Goal: Task Accomplishment & Management: Complete application form

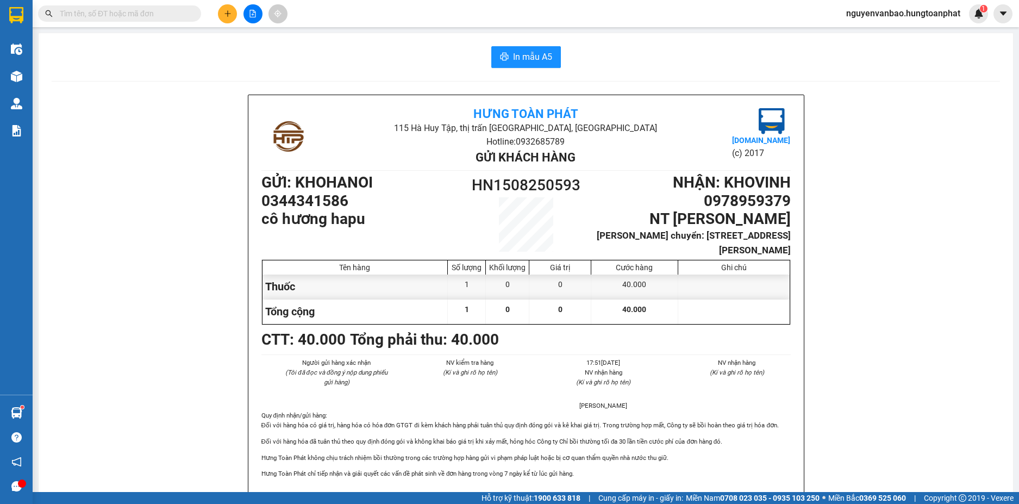
click at [228, 15] on icon "plus" at bounding box center [228, 14] width 8 height 8
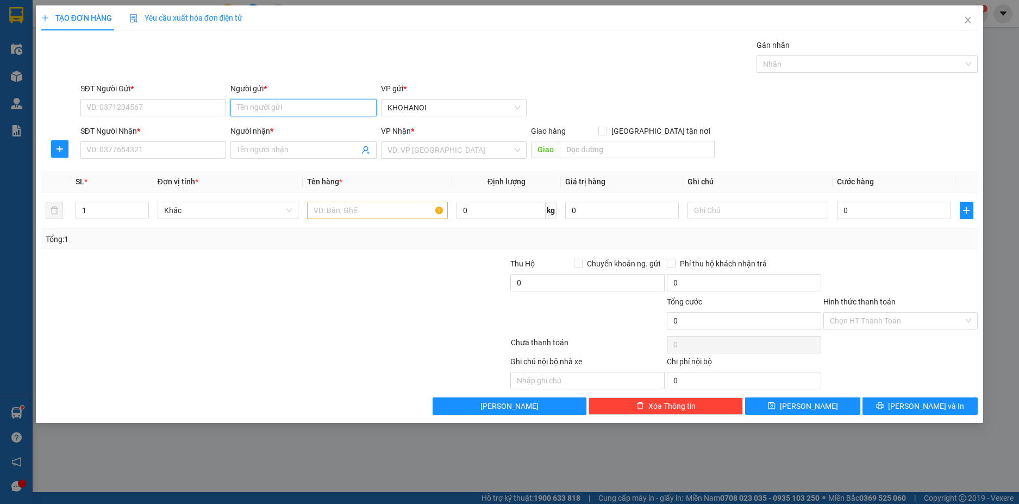
click at [282, 110] on input "Người gửi *" at bounding box center [303, 107] width 146 height 17
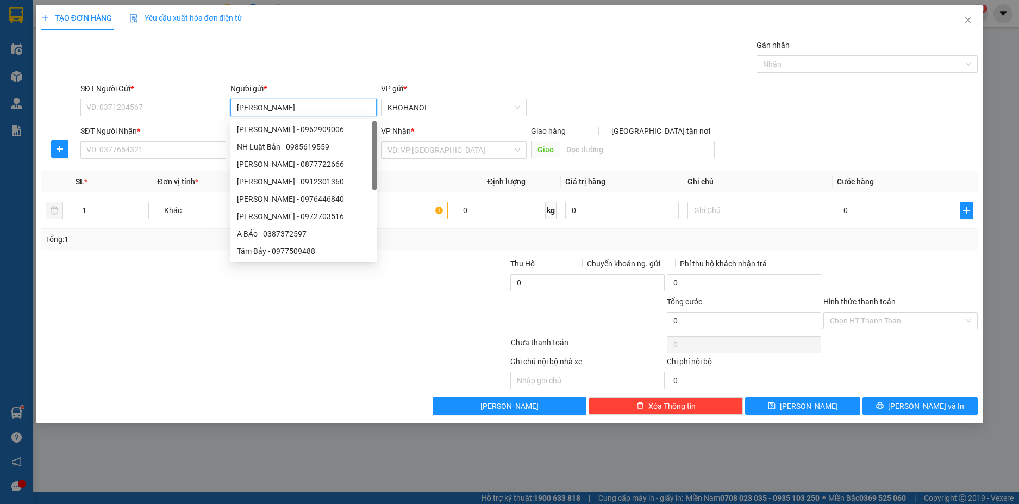
type input "[PERSON_NAME]"
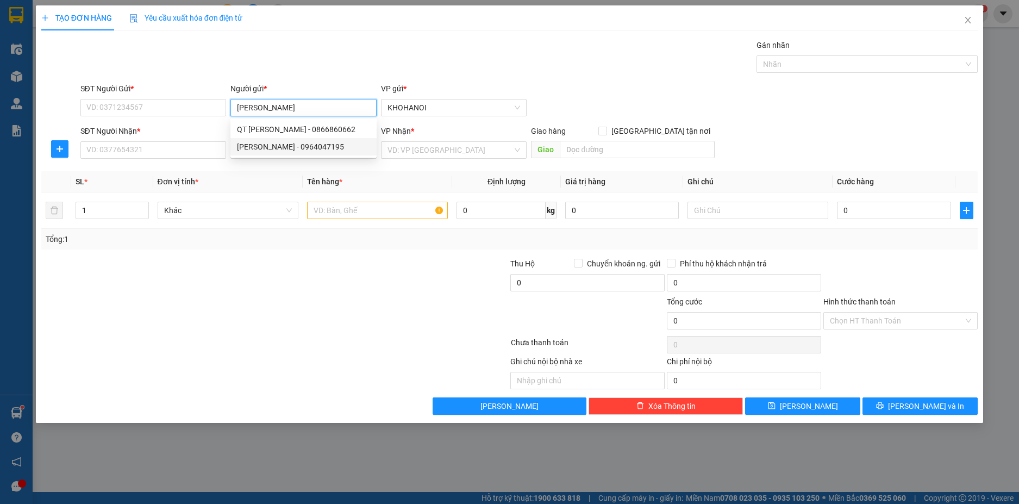
click at [267, 145] on div "[PERSON_NAME] - 0964047195" at bounding box center [303, 147] width 133 height 12
type input "0964047195"
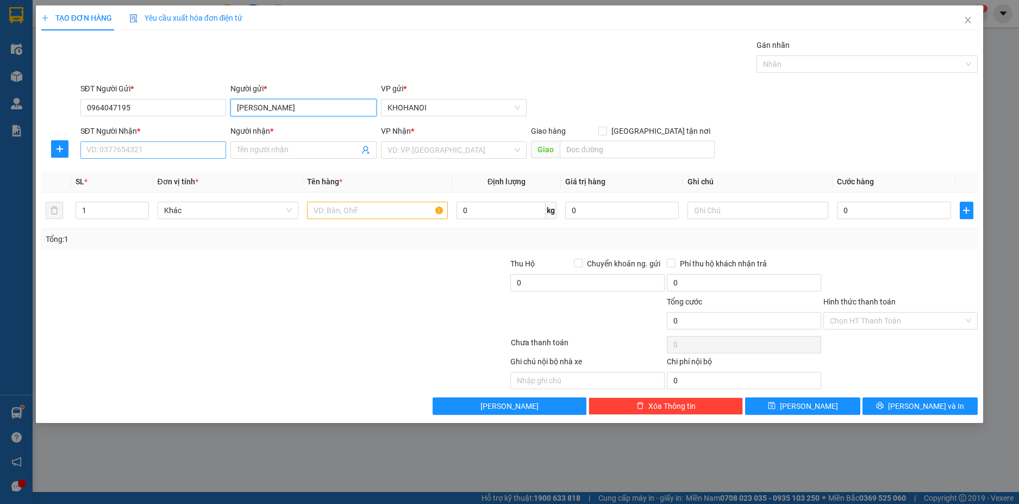
type input "[PERSON_NAME]"
click at [156, 149] on input "SĐT Người Nhận *" at bounding box center [153, 149] width 146 height 17
click at [242, 150] on input "Người nhận *" at bounding box center [298, 150] width 122 height 12
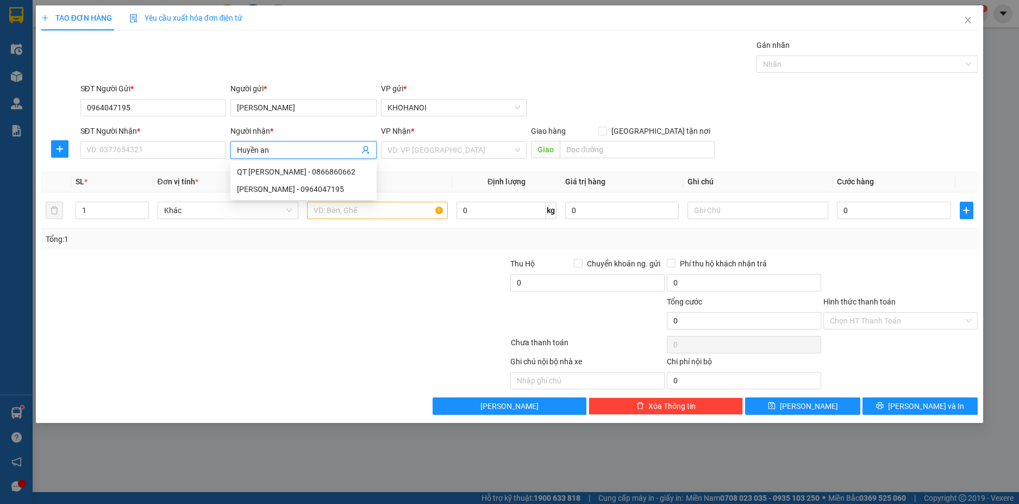
type input "Huyền anh"
click at [289, 238] on div "Huyền Anh - 0987404799" at bounding box center [303, 241] width 133 height 12
type input "0987404799"
type input "[PERSON_NAME]"
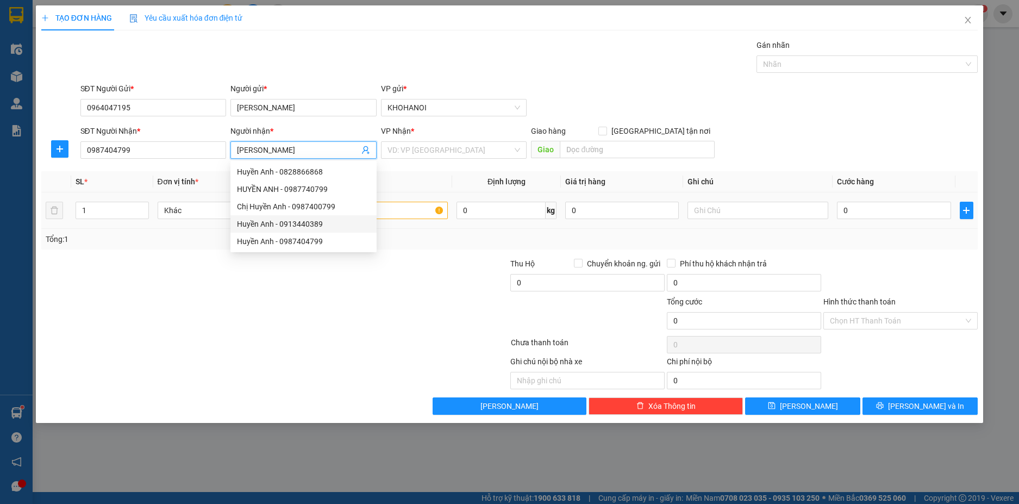
checkbox input "true"
type input "[GEOGRAPHIC_DATA], [GEOGRAPHIC_DATA]"
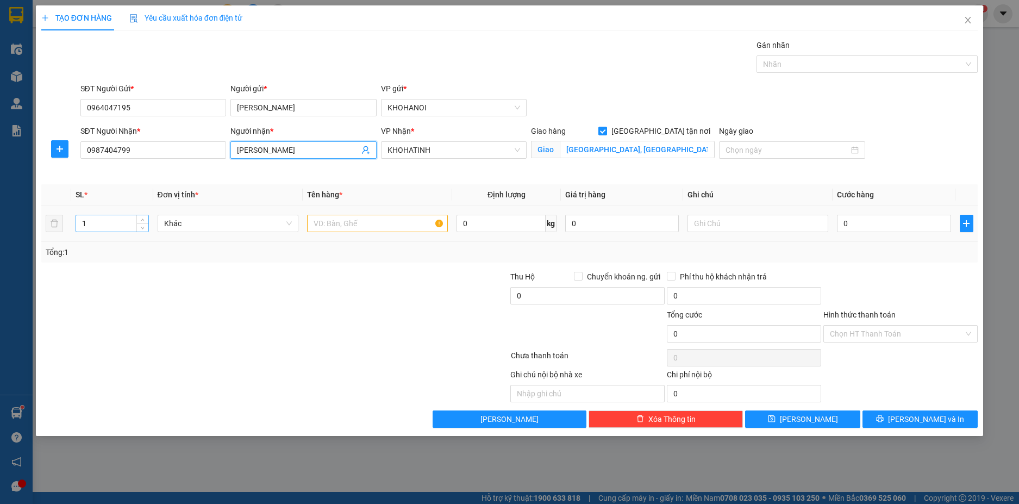
type input "[PERSON_NAME]"
click at [116, 219] on input "1" at bounding box center [112, 223] width 72 height 16
type input "9"
click at [359, 217] on input "text" at bounding box center [377, 223] width 141 height 17
type input "Hàng"
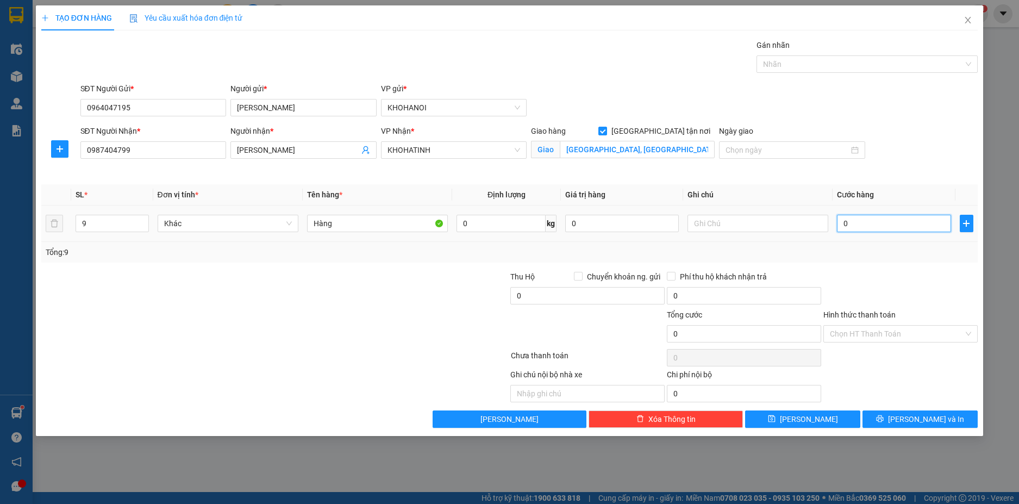
click at [880, 228] on input "0" at bounding box center [894, 223] width 114 height 17
type input "1"
type input "18"
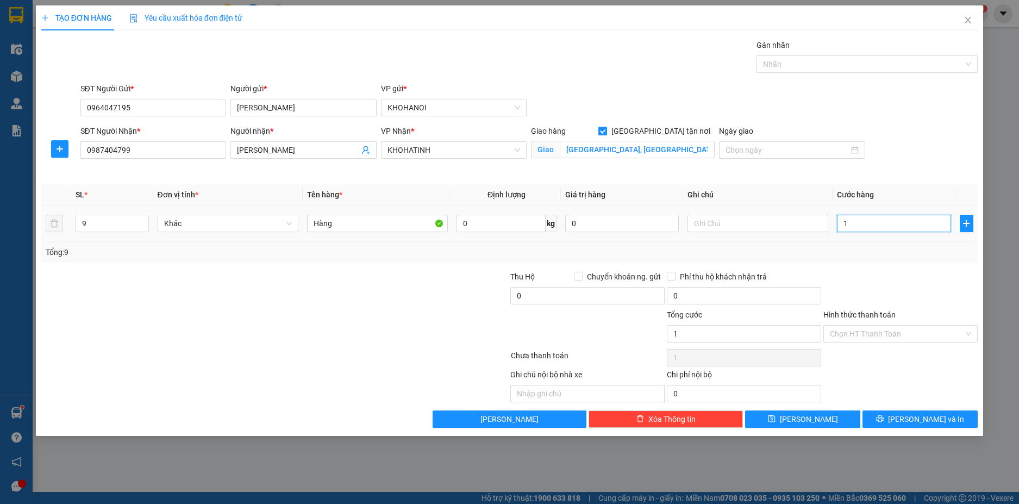
type input "18"
type input "180"
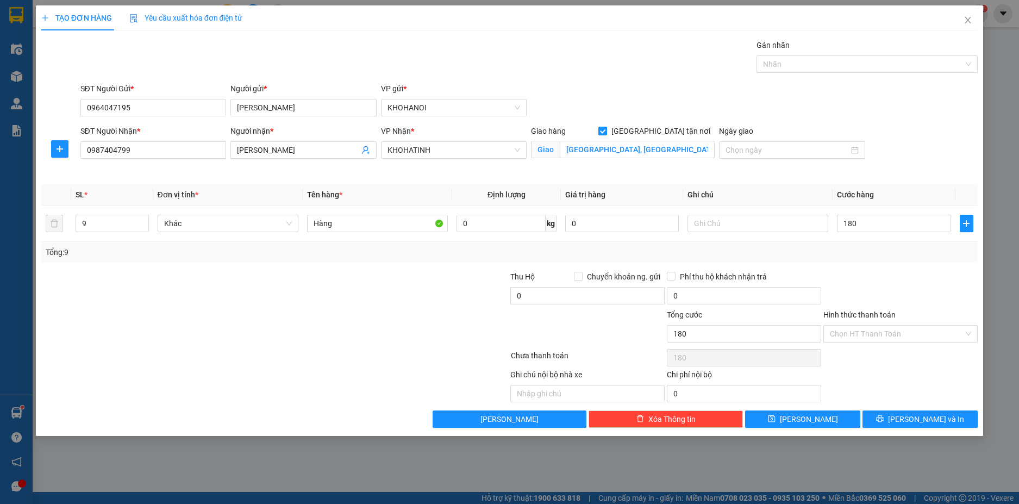
type input "180.000"
click at [869, 304] on div at bounding box center [900, 290] width 156 height 38
click at [913, 410] on button "[PERSON_NAME] và In" at bounding box center [919, 418] width 115 height 17
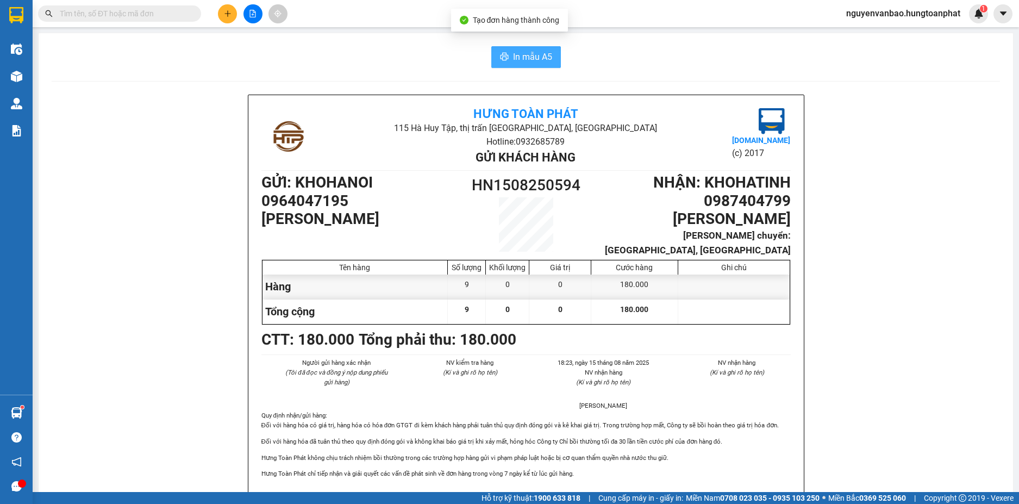
click at [539, 58] on span "In mẫu A5" at bounding box center [532, 57] width 39 height 14
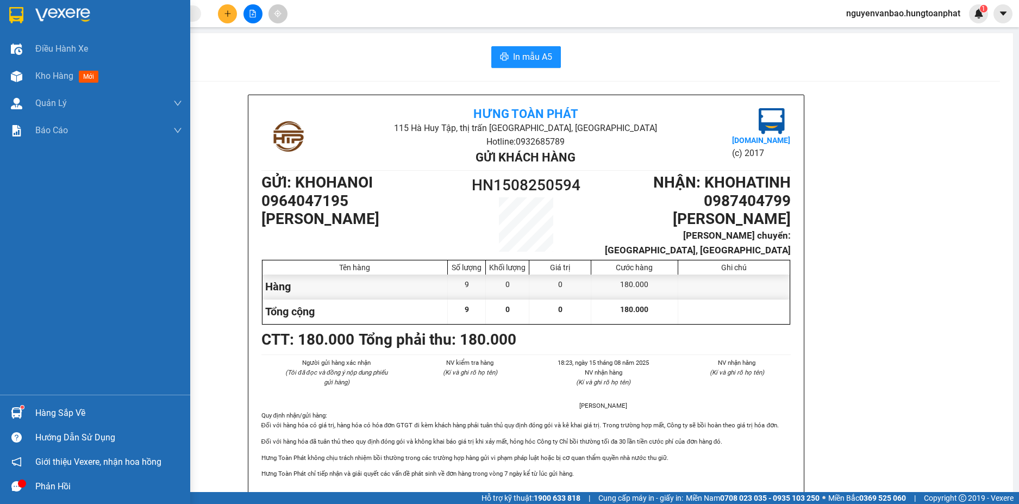
click at [11, 411] on img at bounding box center [16, 412] width 11 height 11
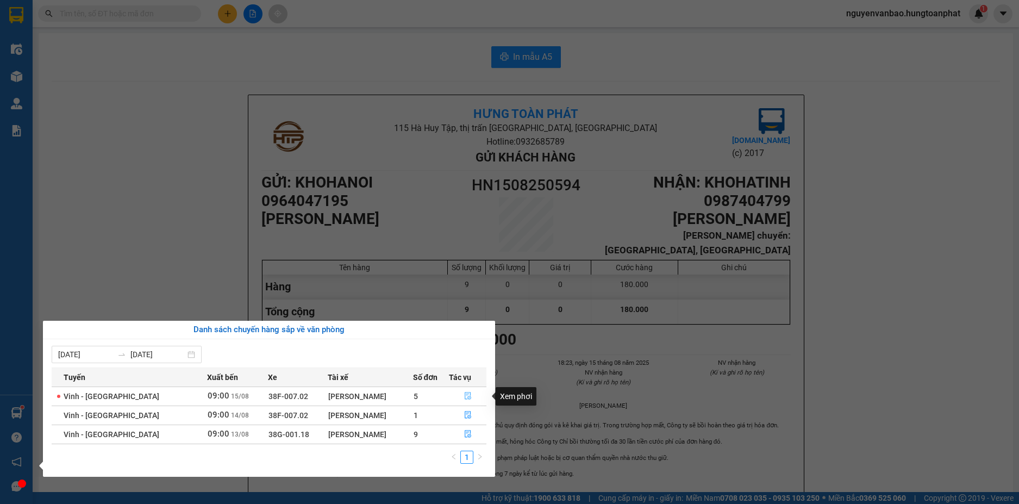
click at [465, 400] on span "file-done" at bounding box center [468, 396] width 8 height 9
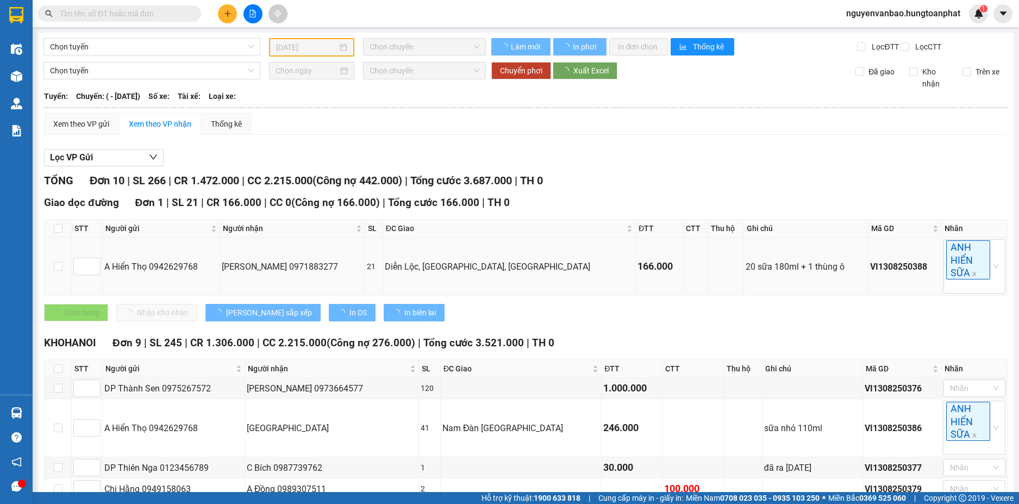
type input "[DATE]"
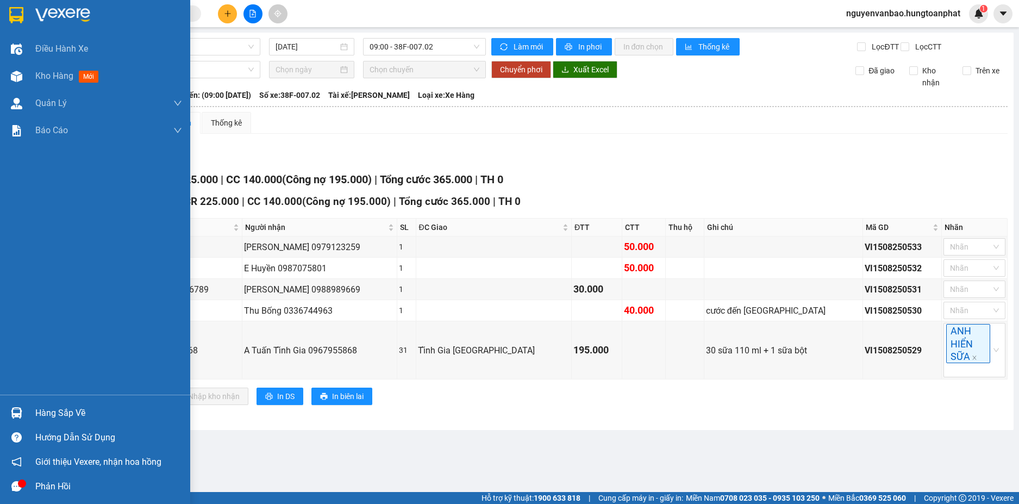
click at [21, 411] on img at bounding box center [16, 412] width 11 height 11
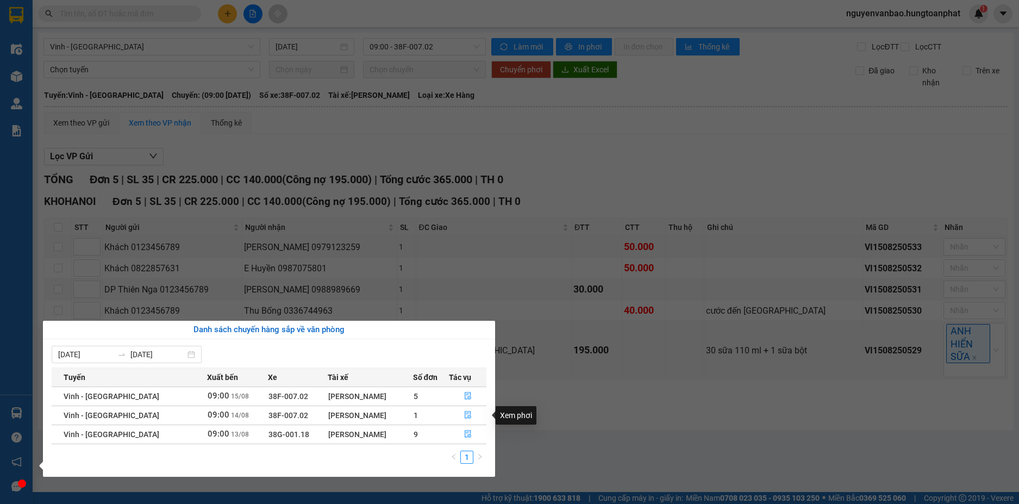
click at [522, 413] on div "Xem phơi" at bounding box center [515, 415] width 41 height 18
click at [583, 410] on section "Kết quả tìm kiếm ( 10000 ) Bộ lọc Mã ĐH Trạng thái Món hàng Thu hộ Tổng cước Ch…" at bounding box center [509, 252] width 1019 height 504
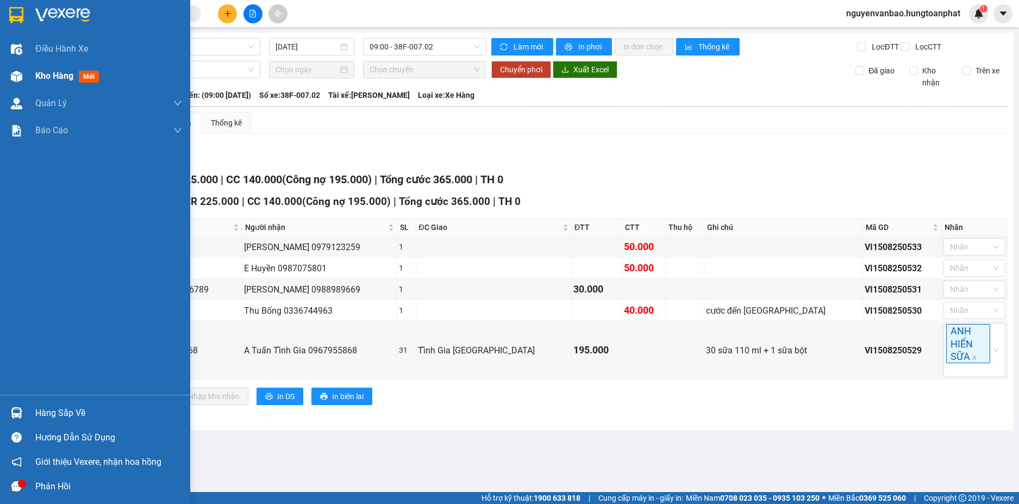
click at [9, 70] on div at bounding box center [16, 76] width 19 height 19
click at [18, 74] on img at bounding box center [16, 76] width 11 height 11
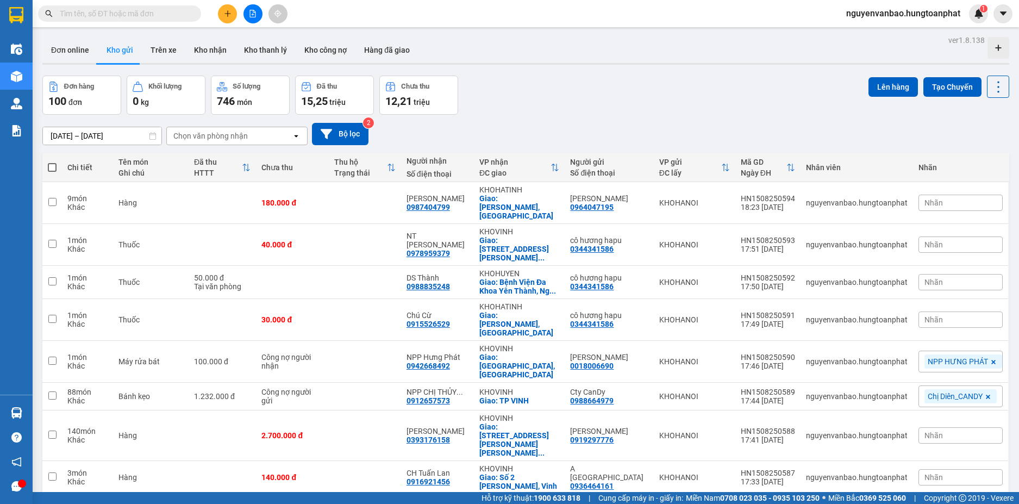
click at [51, 168] on span at bounding box center [52, 167] width 9 height 9
click at [52, 162] on input "checkbox" at bounding box center [52, 162] width 0 height 0
checkbox input "true"
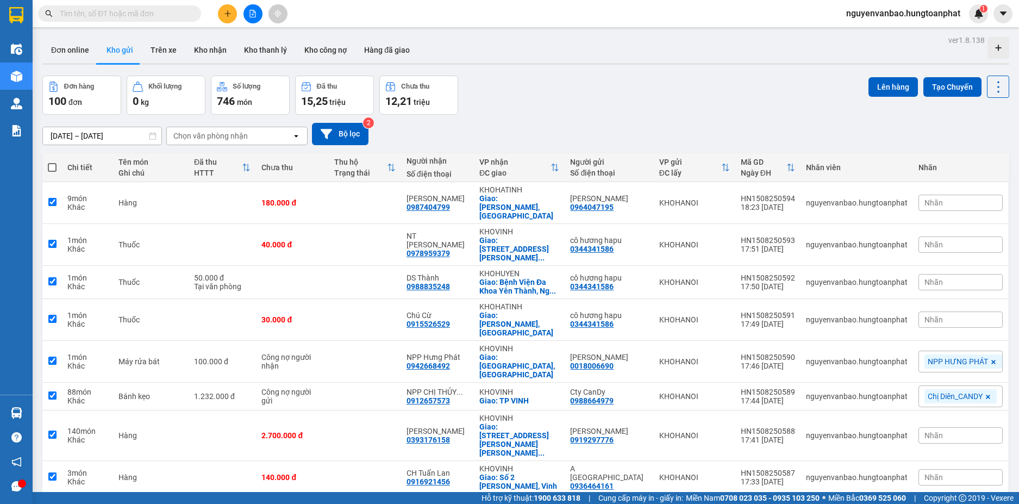
checkbox input "true"
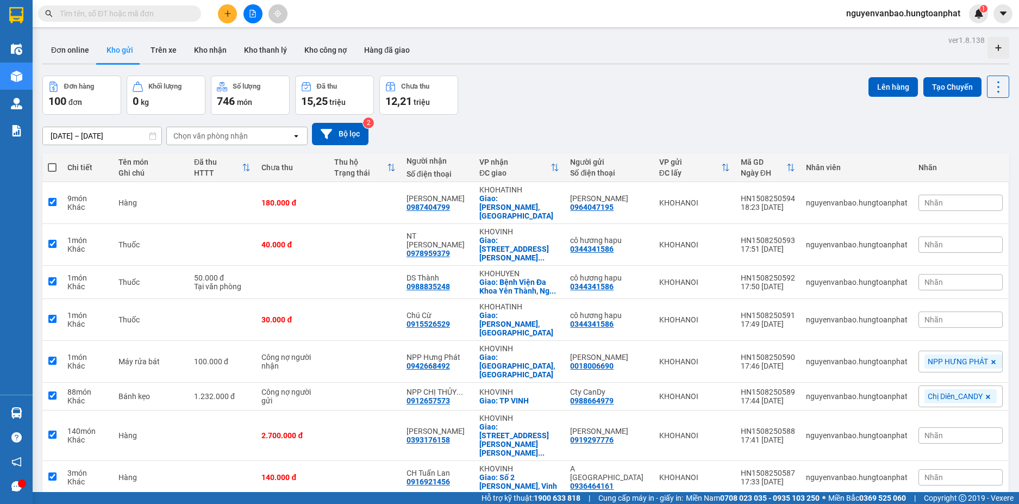
checkbox input "true"
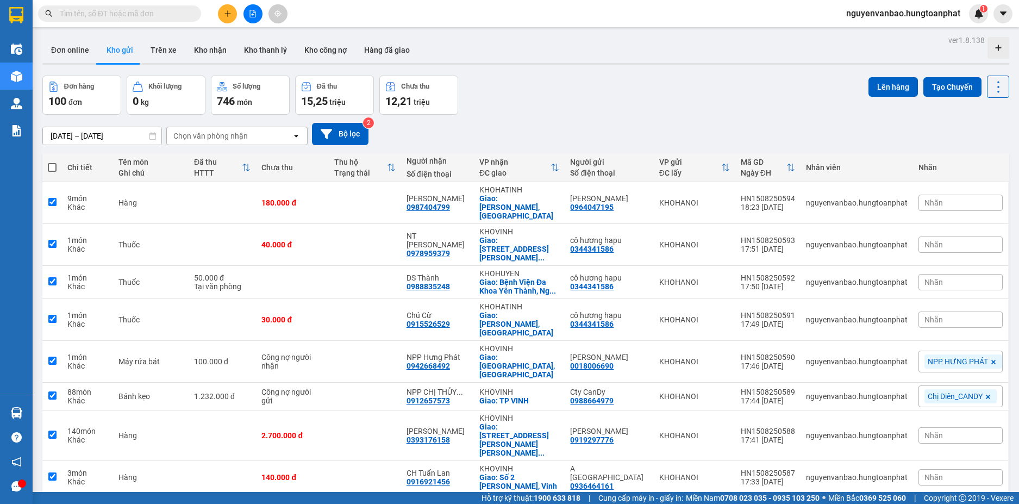
checkbox input "true"
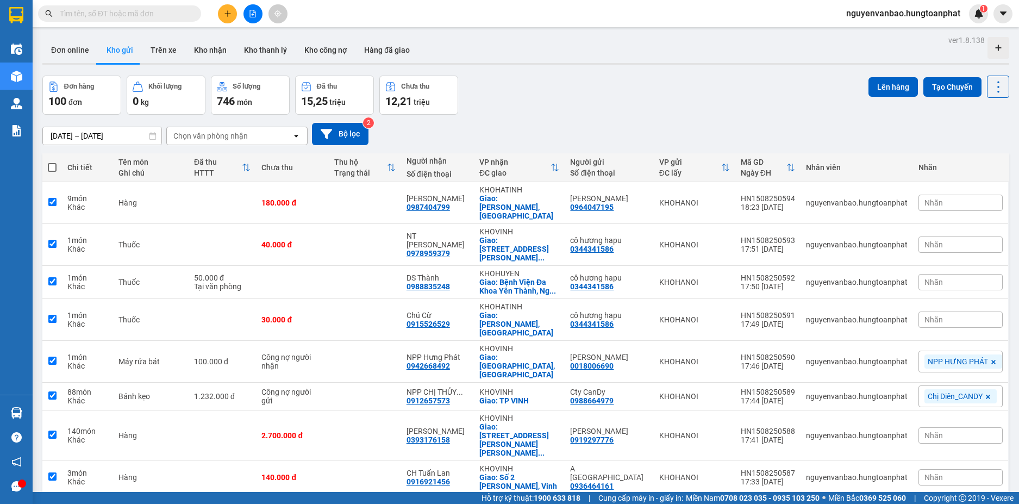
checkbox input "true"
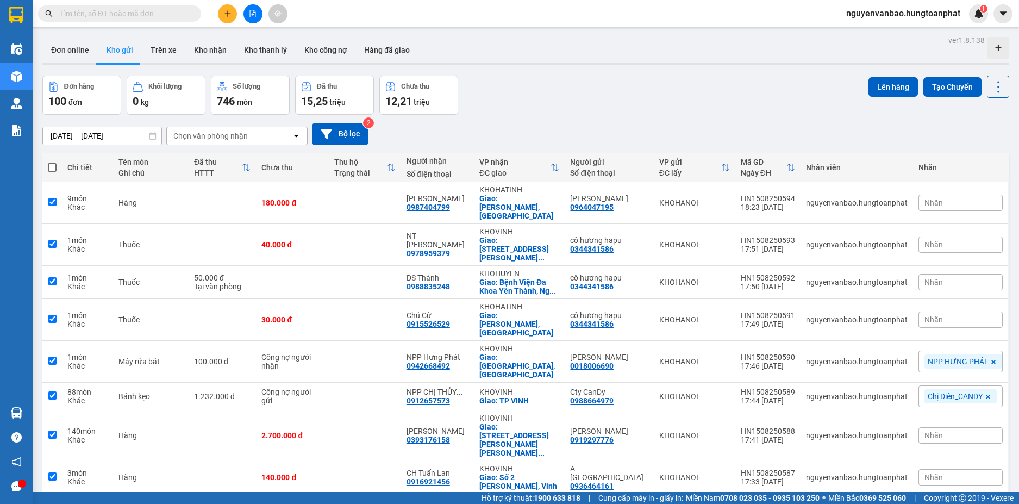
checkbox input "true"
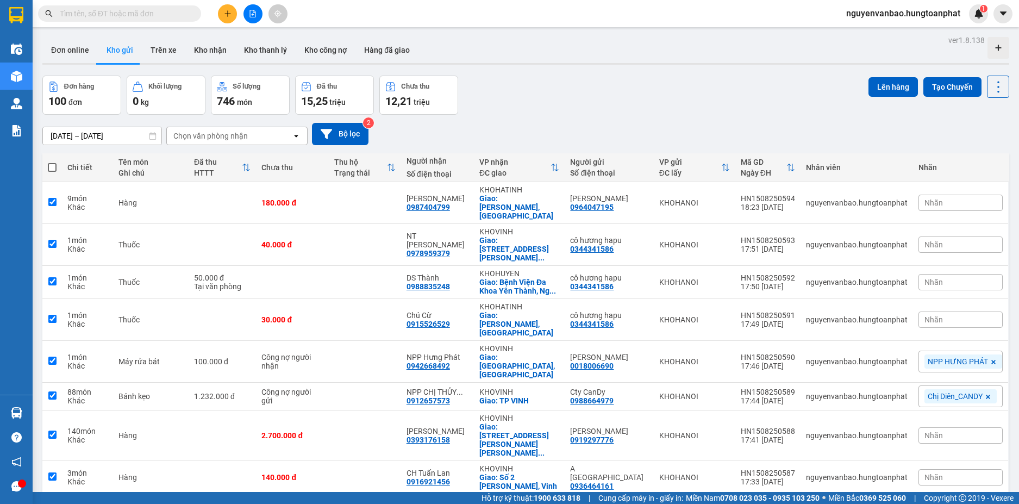
checkbox input "true"
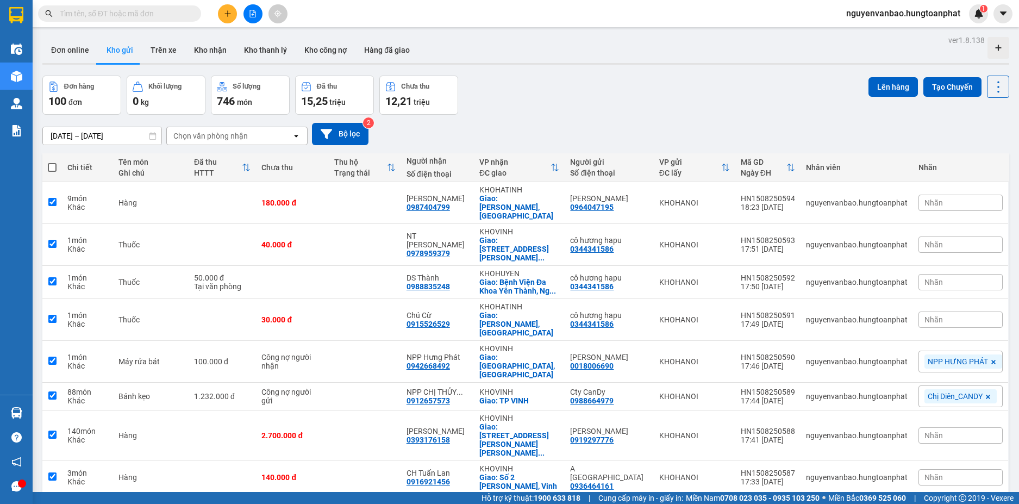
checkbox input "true"
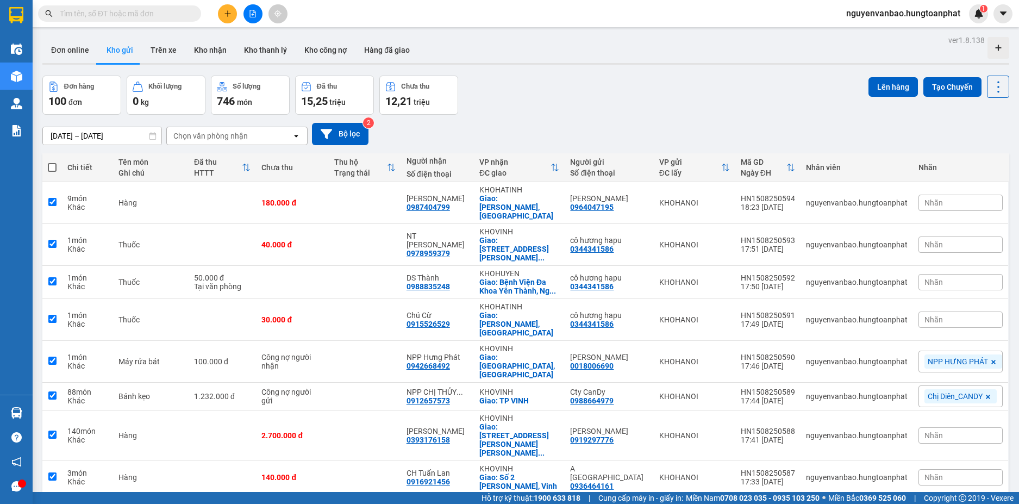
checkbox input "true"
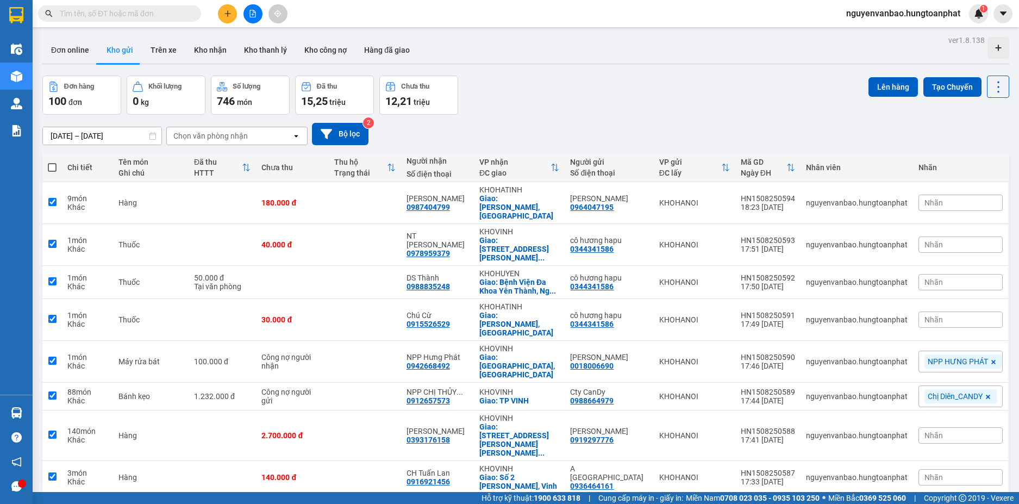
checkbox input "true"
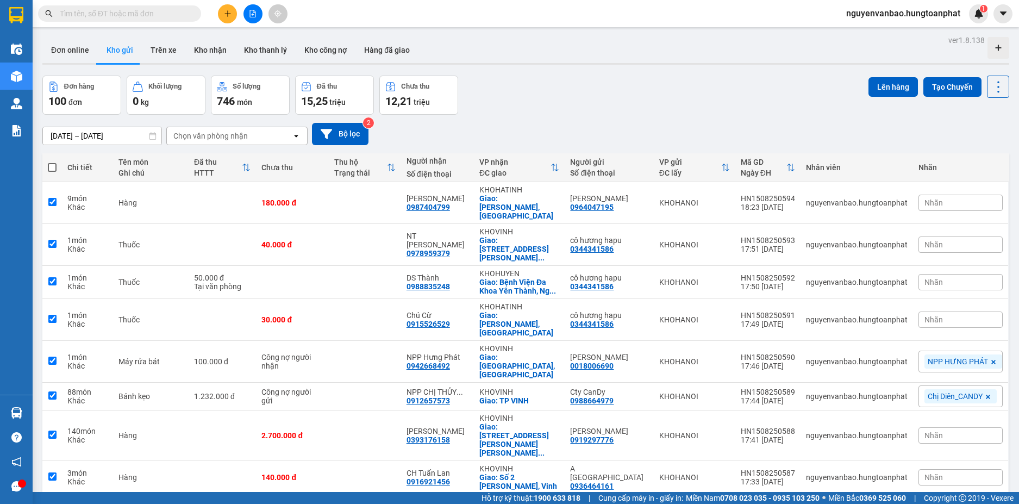
checkbox input "true"
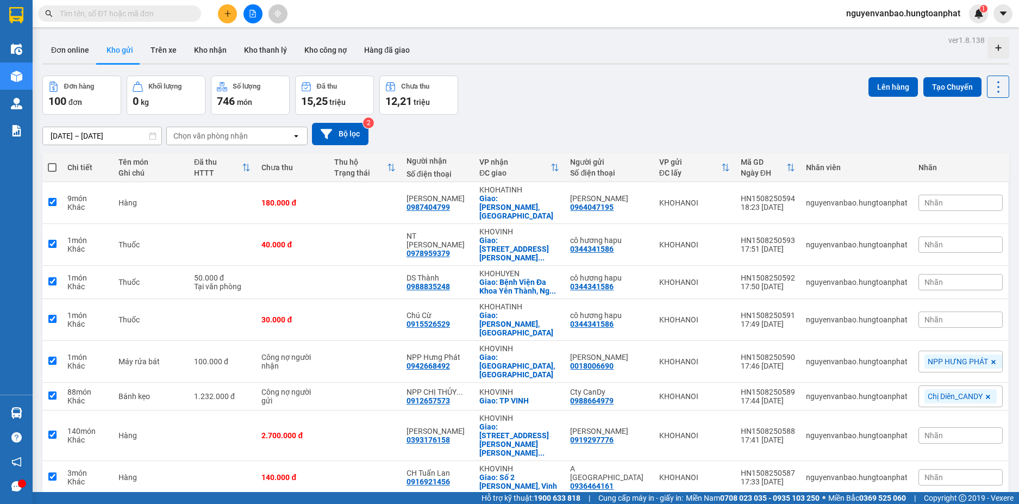
checkbox input "true"
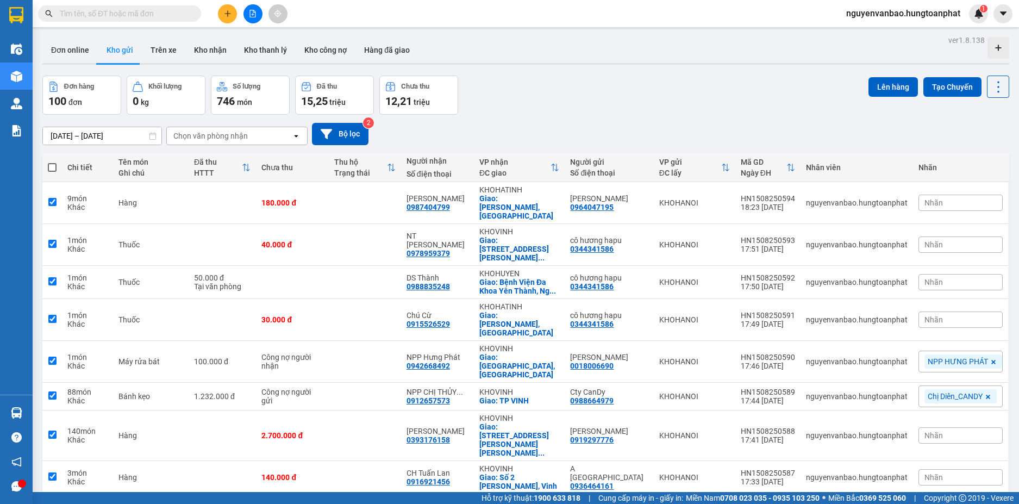
checkbox input "true"
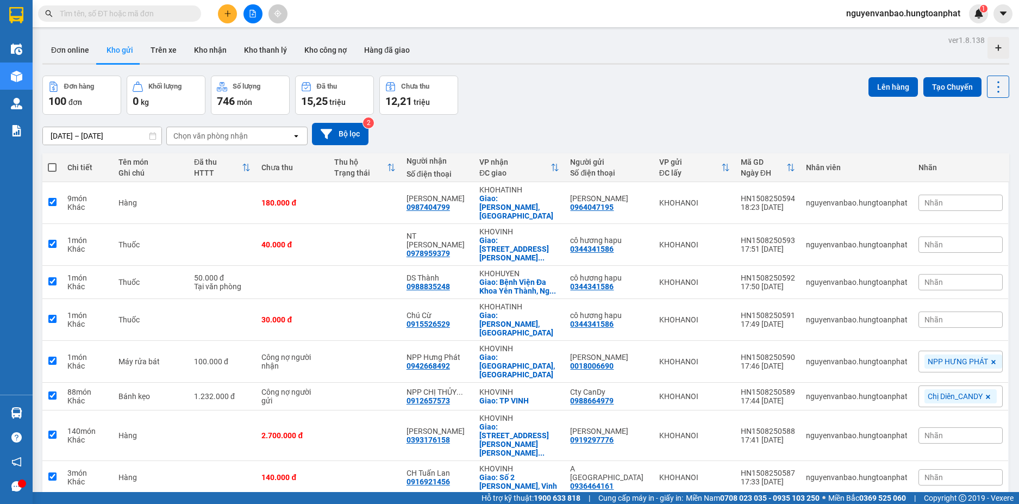
checkbox input "true"
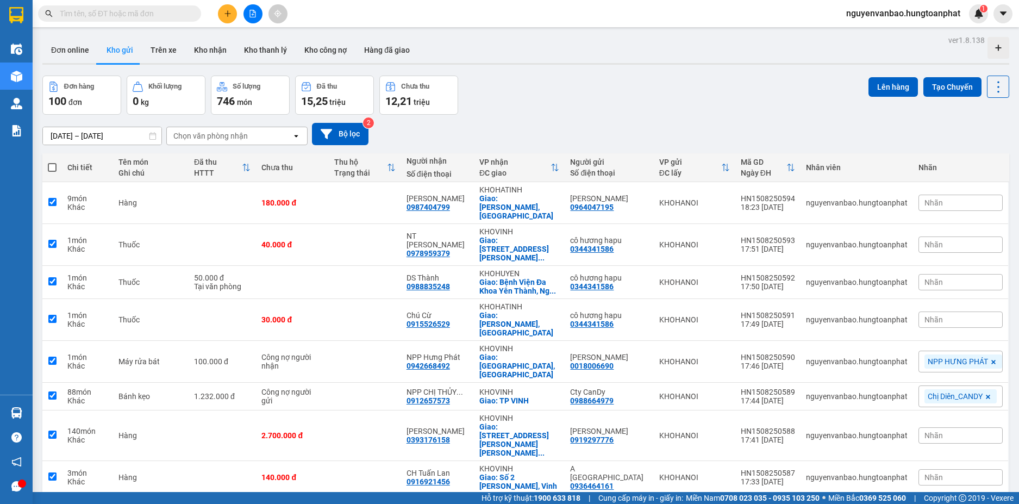
checkbox input "true"
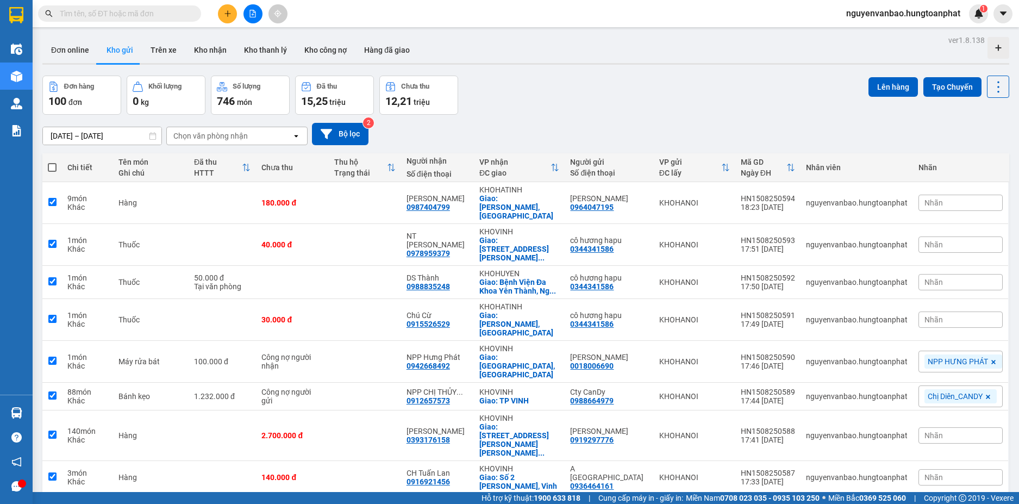
checkbox input "true"
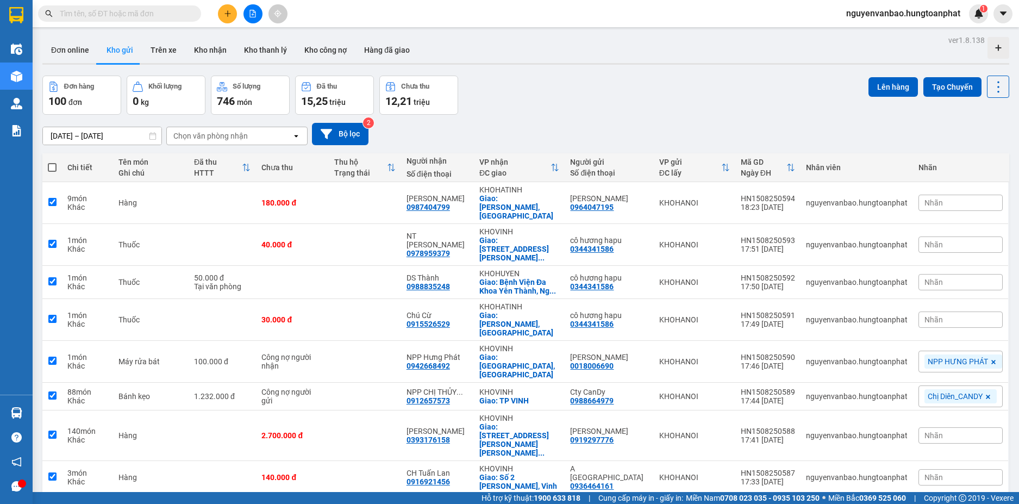
checkbox input "true"
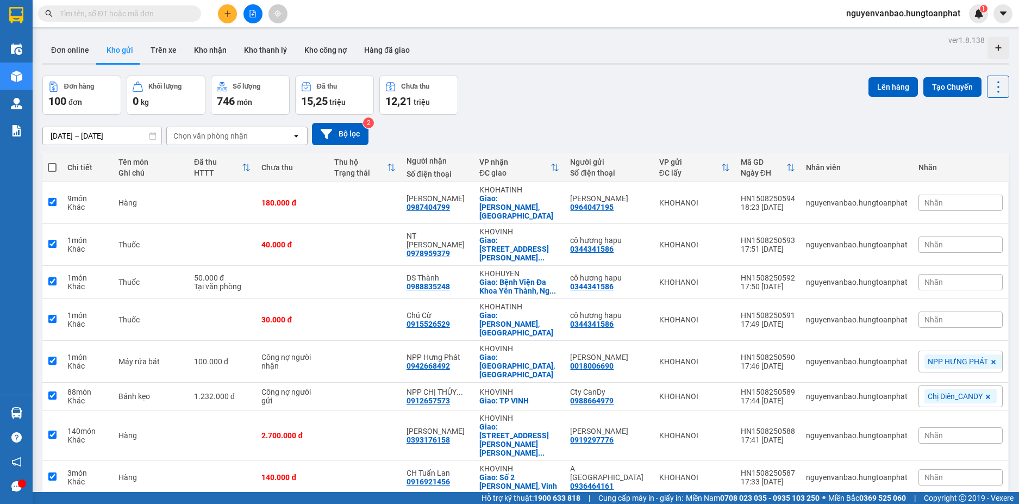
checkbox input "true"
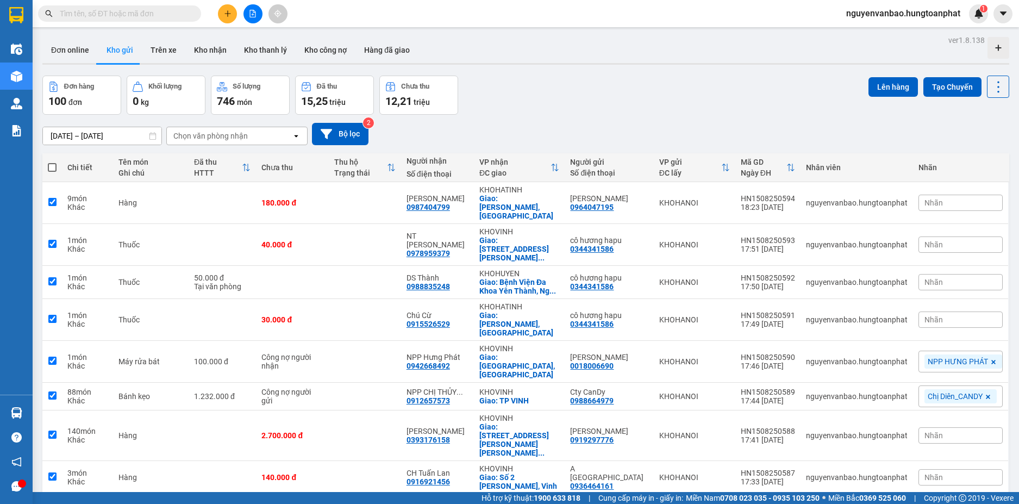
checkbox input "true"
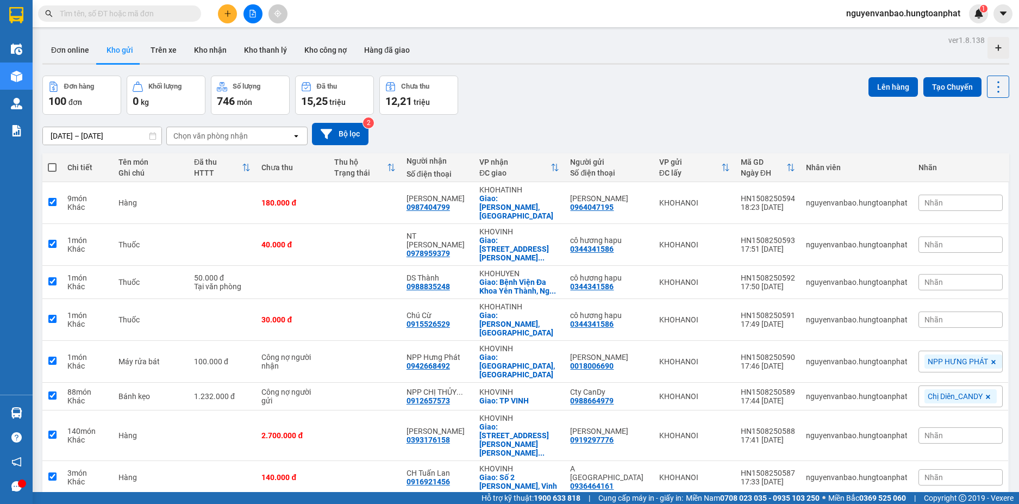
checkbox input "true"
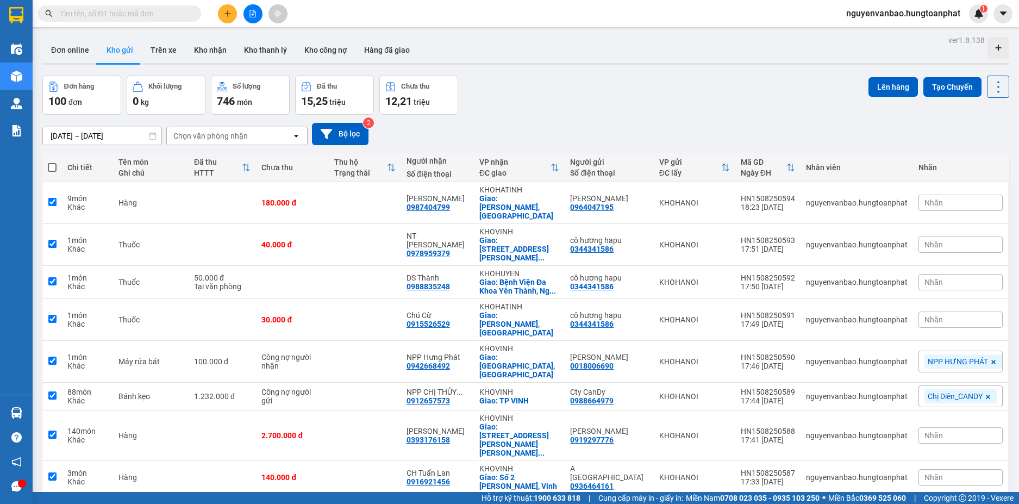
checkbox input "true"
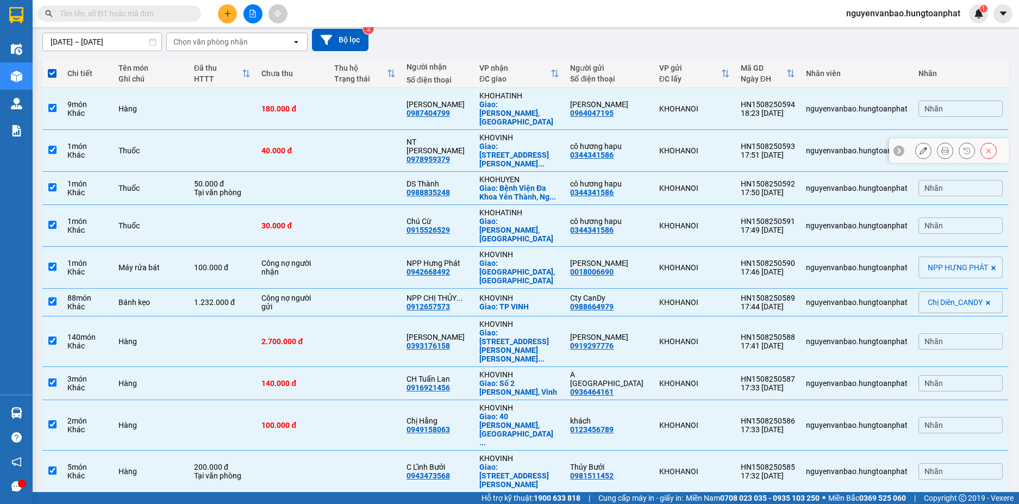
scroll to position [163, 0]
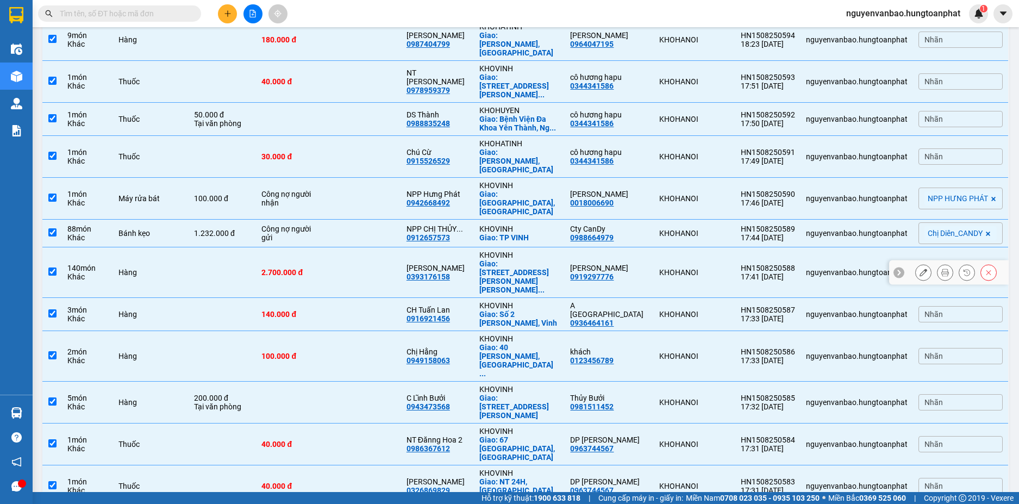
click at [53, 267] on input "checkbox" at bounding box center [52, 271] width 8 height 8
checkbox input "false"
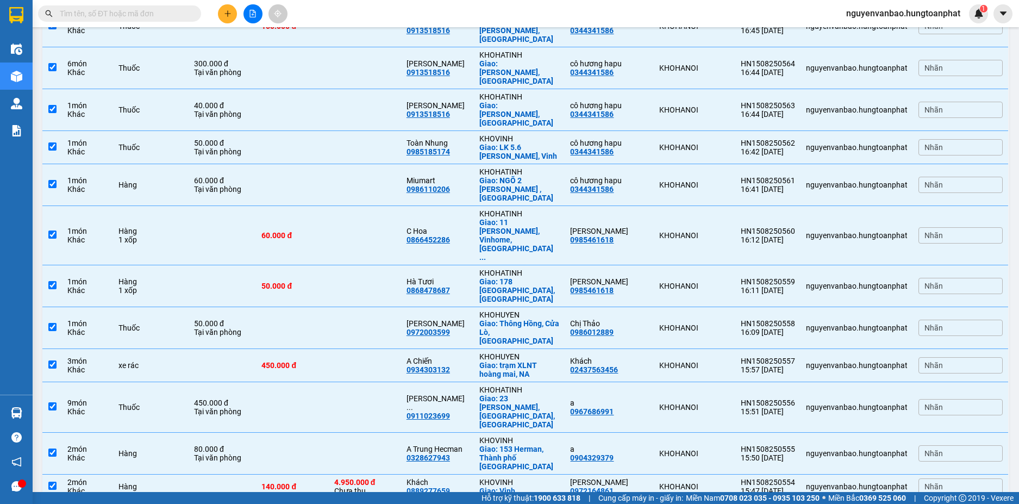
scroll to position [1249, 0]
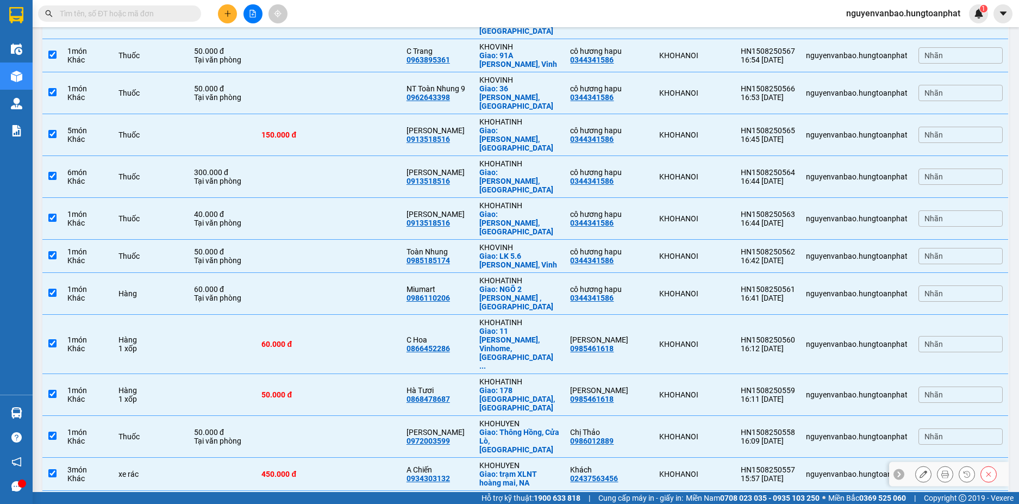
click at [52, 469] on input "checkbox" at bounding box center [52, 473] width 8 height 8
checkbox input "false"
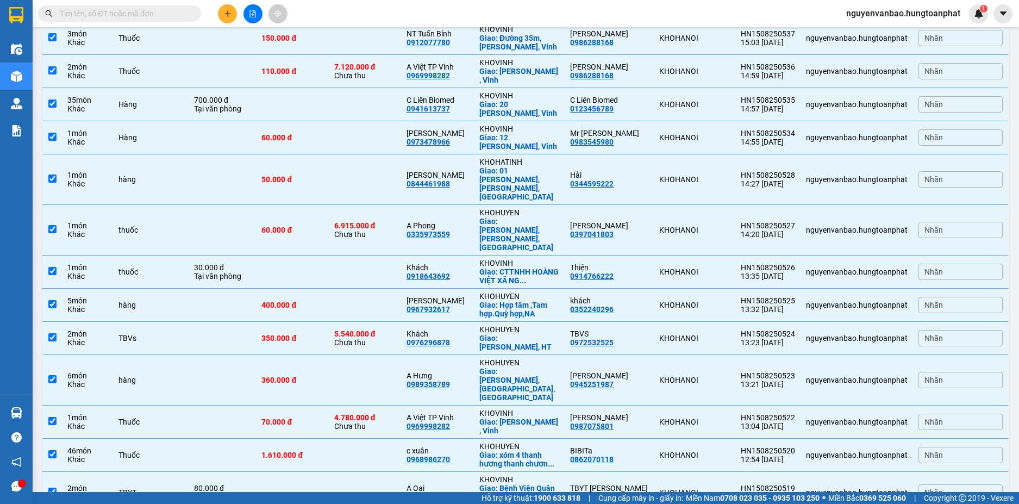
scroll to position [2444, 0]
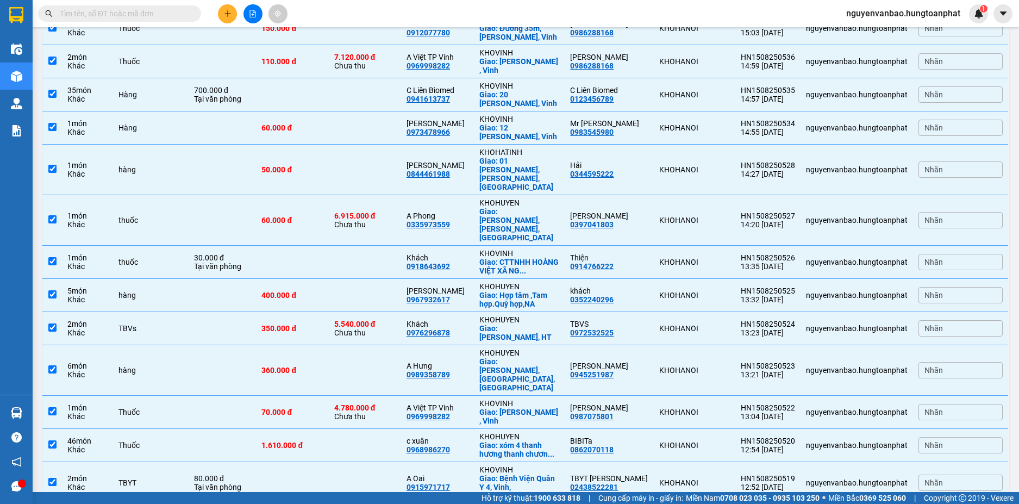
checkbox input "false"
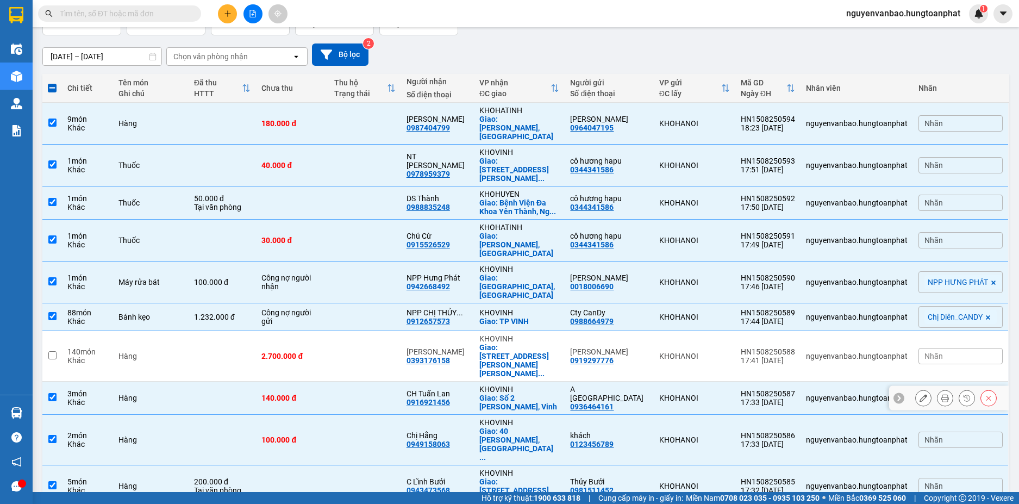
scroll to position [0, 0]
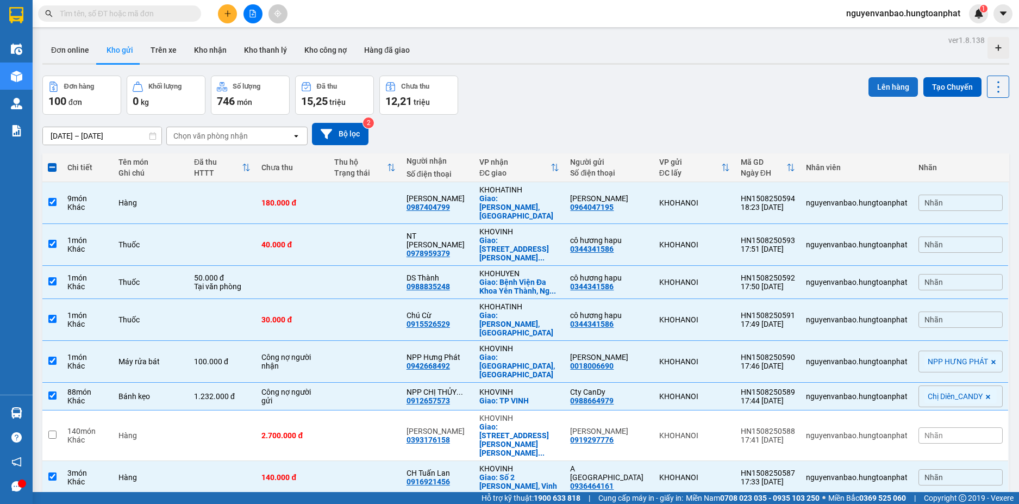
click at [868, 84] on button "Lên hàng" at bounding box center [892, 87] width 49 height 20
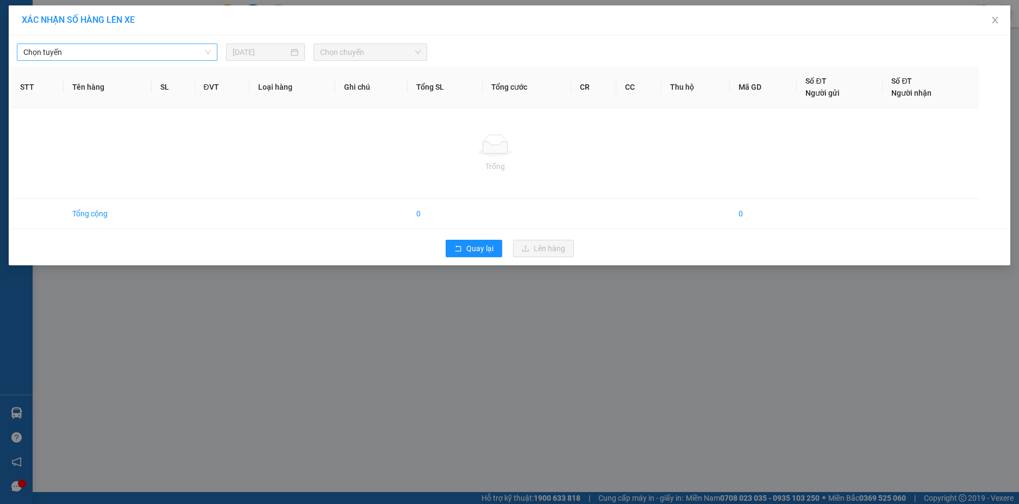
click at [169, 48] on span "Chọn tuyến" at bounding box center [116, 52] width 187 height 16
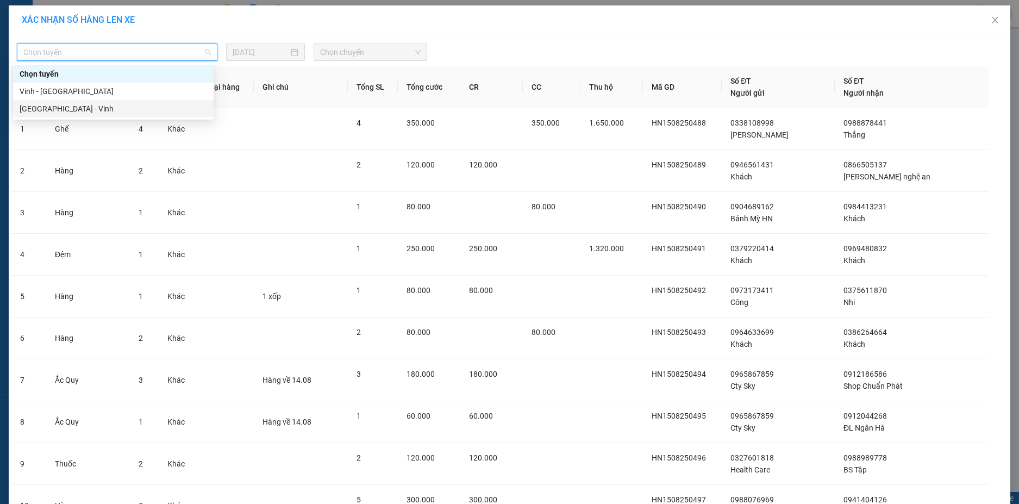
click at [66, 107] on div "[GEOGRAPHIC_DATA] - Vinh" at bounding box center [113, 109] width 187 height 12
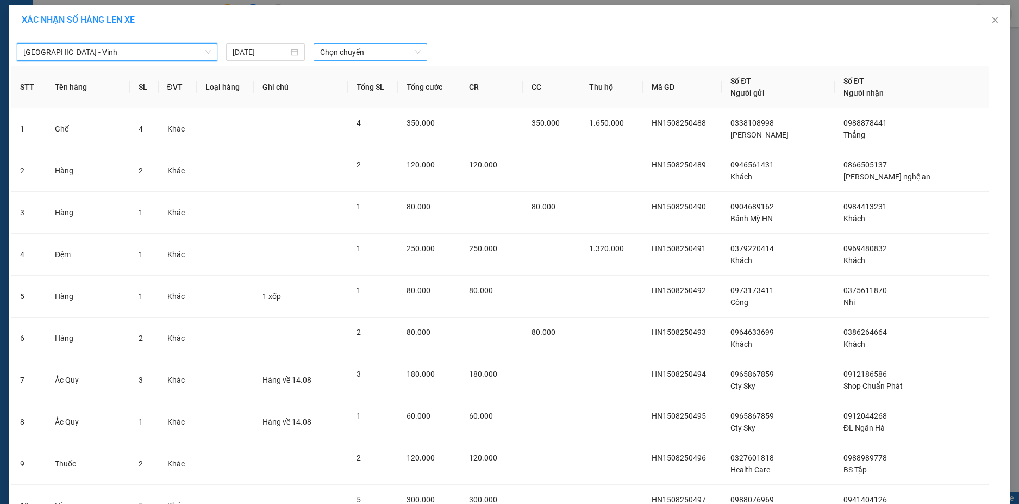
click at [361, 52] on span "Chọn chuyến" at bounding box center [370, 52] width 100 height 16
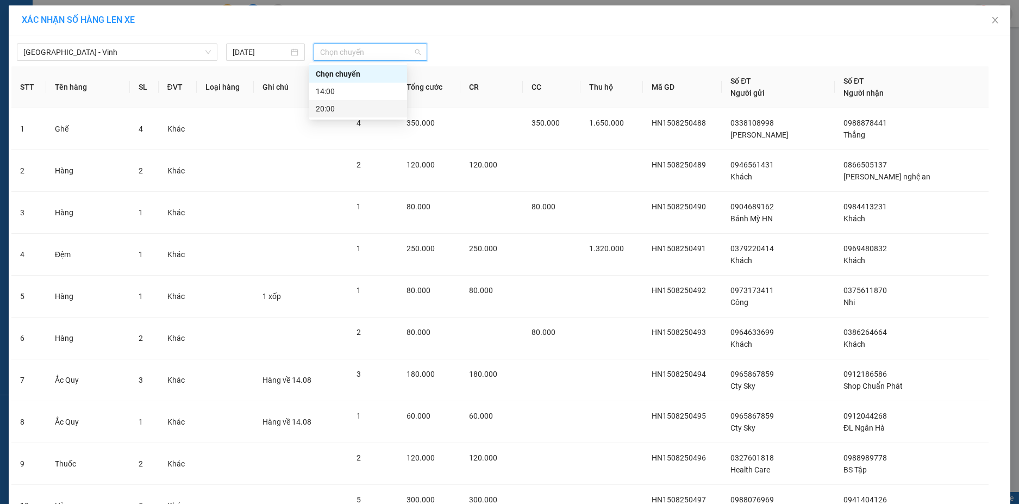
drag, startPoint x: 357, startPoint y: 111, endPoint x: 376, endPoint y: 102, distance: 21.4
click at [356, 111] on div "20:00" at bounding box center [358, 109] width 85 height 12
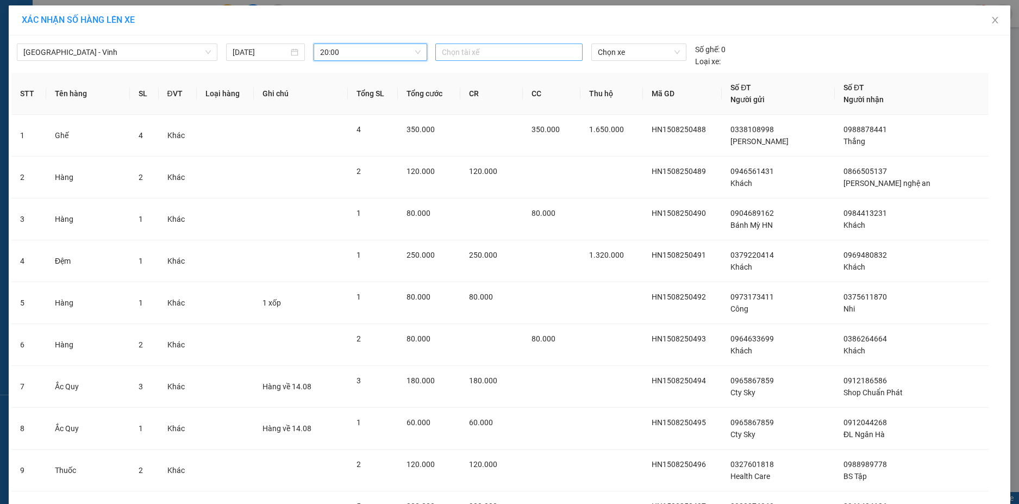
click at [505, 58] on div at bounding box center [509, 52] width 142 height 13
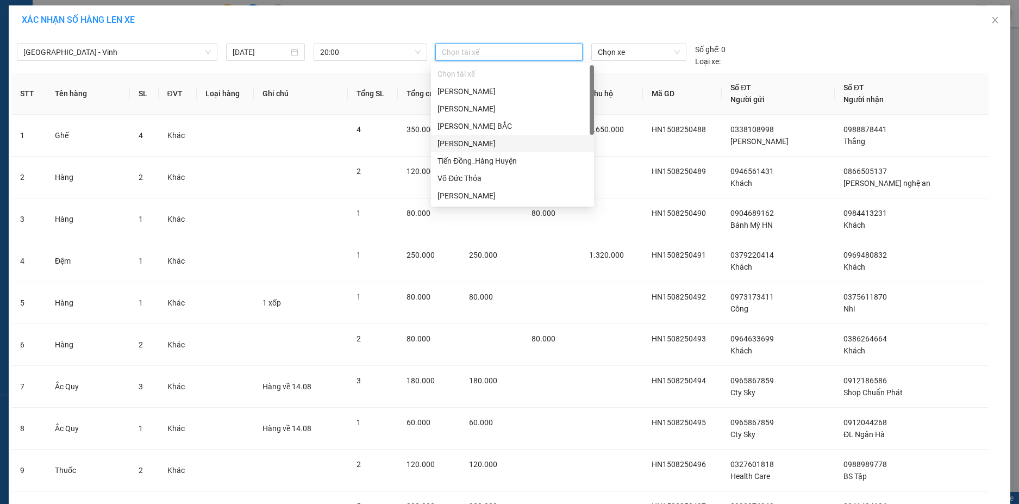
click at [488, 140] on div "[PERSON_NAME]" at bounding box center [512, 143] width 150 height 12
click at [630, 52] on span "Chọn xe" at bounding box center [639, 52] width 82 height 16
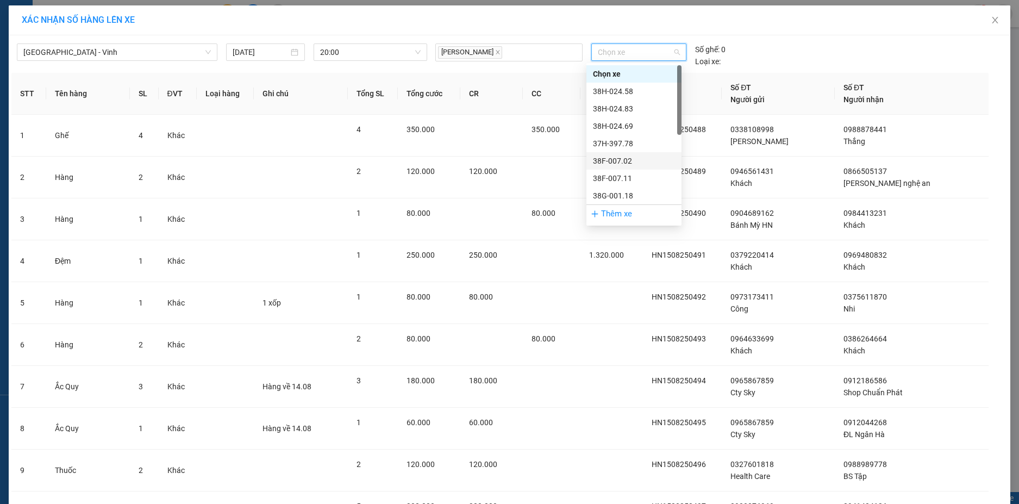
click at [624, 159] on div "38F-007.02" at bounding box center [634, 161] width 82 height 12
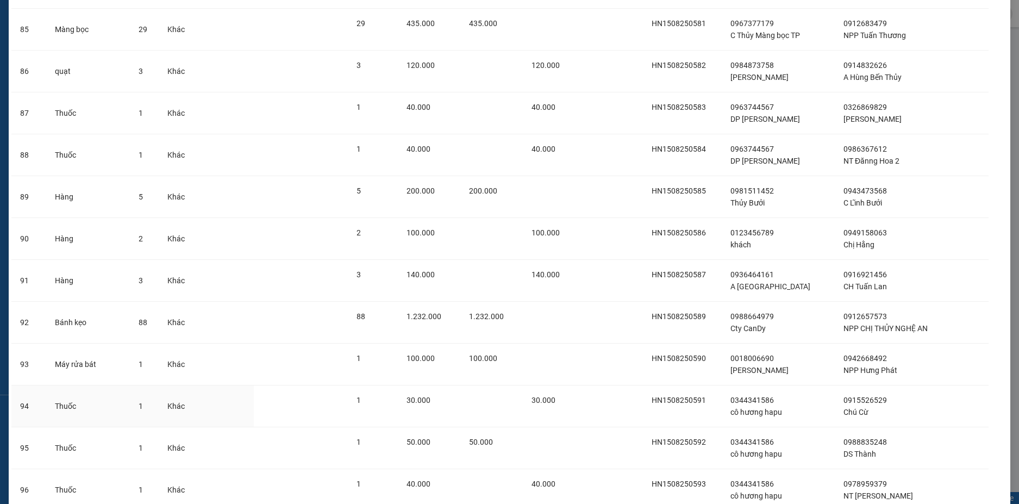
scroll to position [3742, 0]
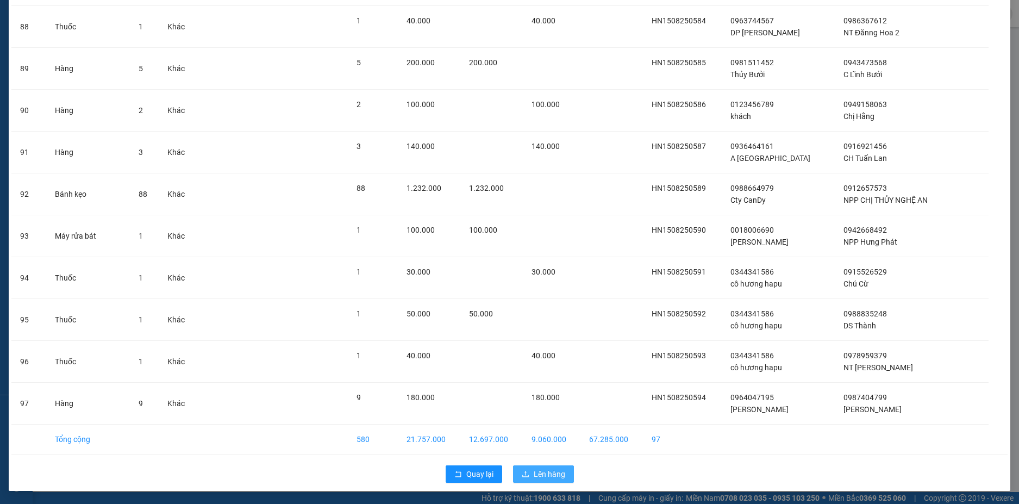
click at [540, 470] on span "Lên hàng" at bounding box center [549, 474] width 32 height 12
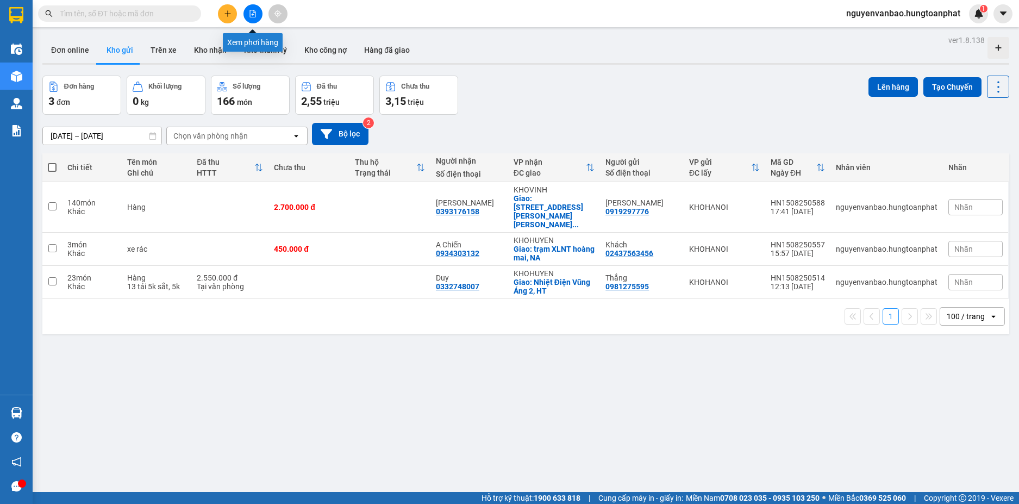
click at [251, 15] on icon "file-add" at bounding box center [253, 14] width 8 height 8
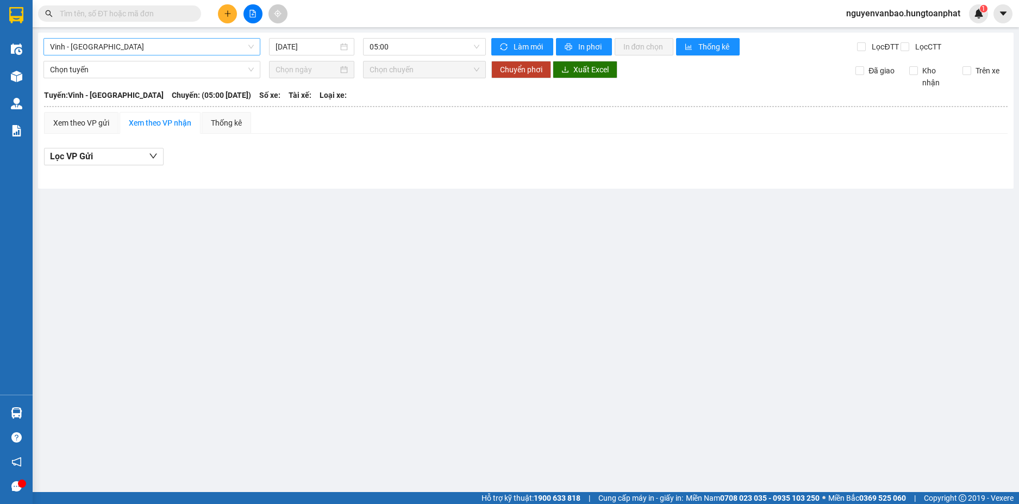
click at [167, 53] on span "Vinh - [GEOGRAPHIC_DATA]" at bounding box center [152, 47] width 204 height 16
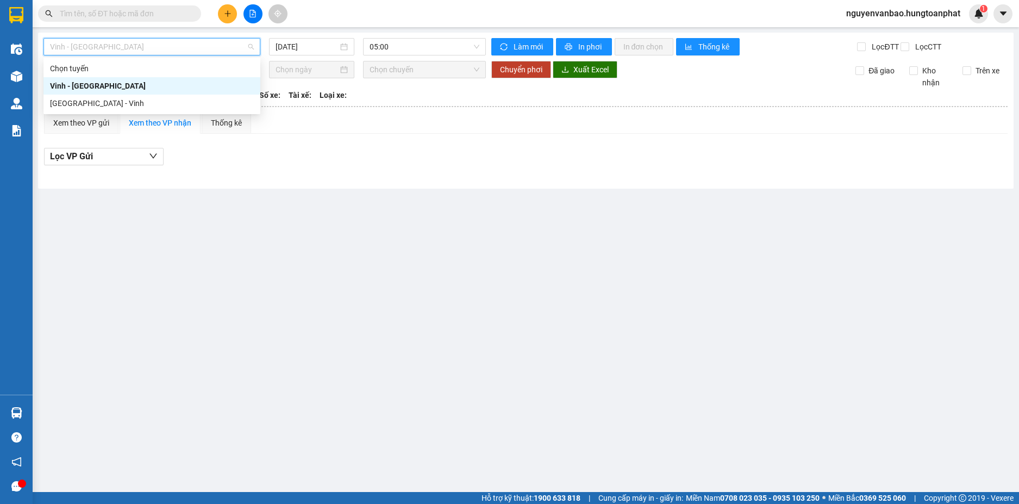
click at [142, 93] on div "Vinh - [GEOGRAPHIC_DATA]" at bounding box center [151, 85] width 217 height 17
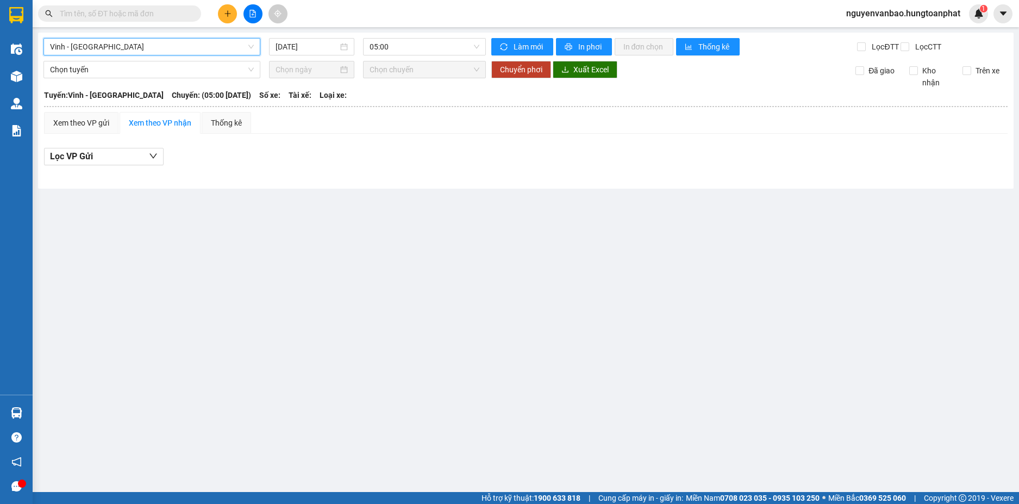
click at [149, 49] on span "Vinh - [GEOGRAPHIC_DATA]" at bounding box center [152, 47] width 204 height 16
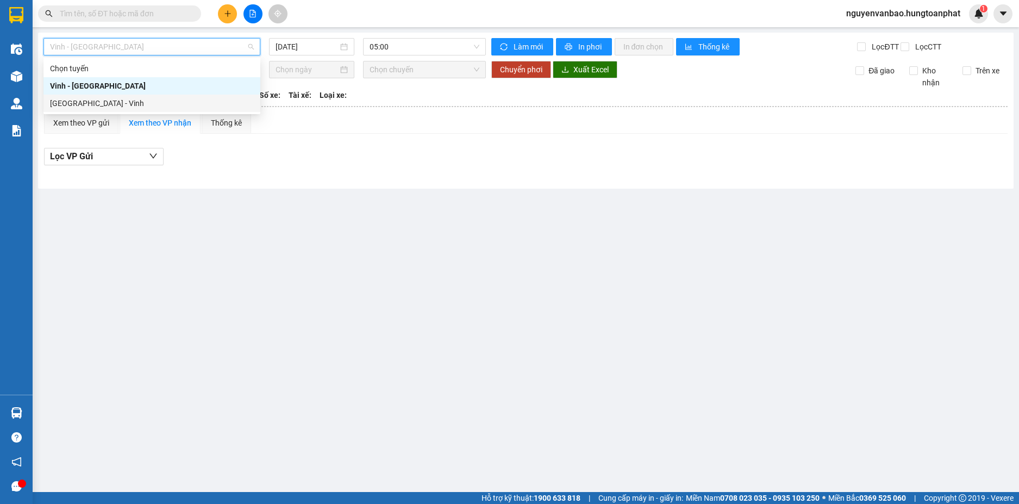
click at [120, 98] on div "[GEOGRAPHIC_DATA] - Vinh" at bounding box center [152, 103] width 204 height 12
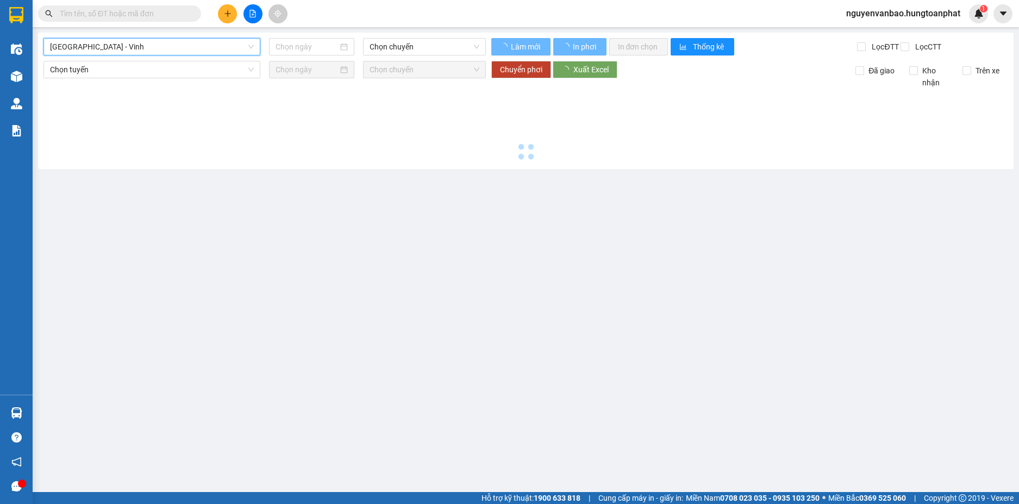
type input "[DATE]"
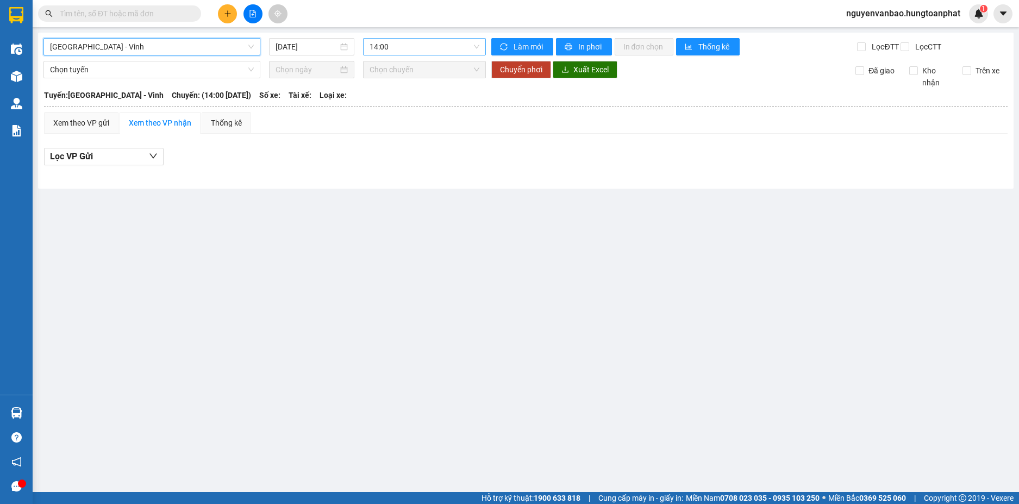
click at [405, 49] on span "14:00" at bounding box center [424, 47] width 110 height 16
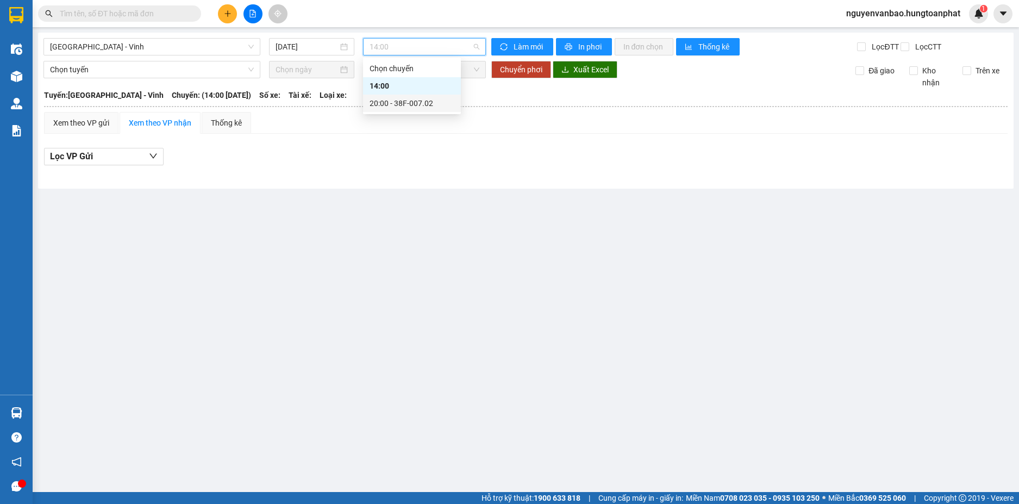
click at [406, 100] on div "20:00 - 38F-007.02" at bounding box center [411, 103] width 85 height 12
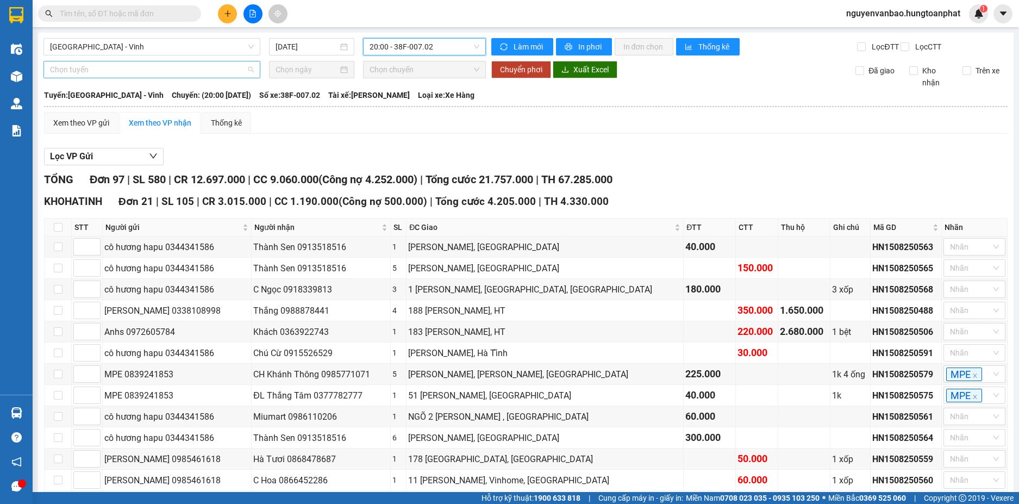
click at [178, 74] on span "Chọn tuyến" at bounding box center [152, 69] width 204 height 16
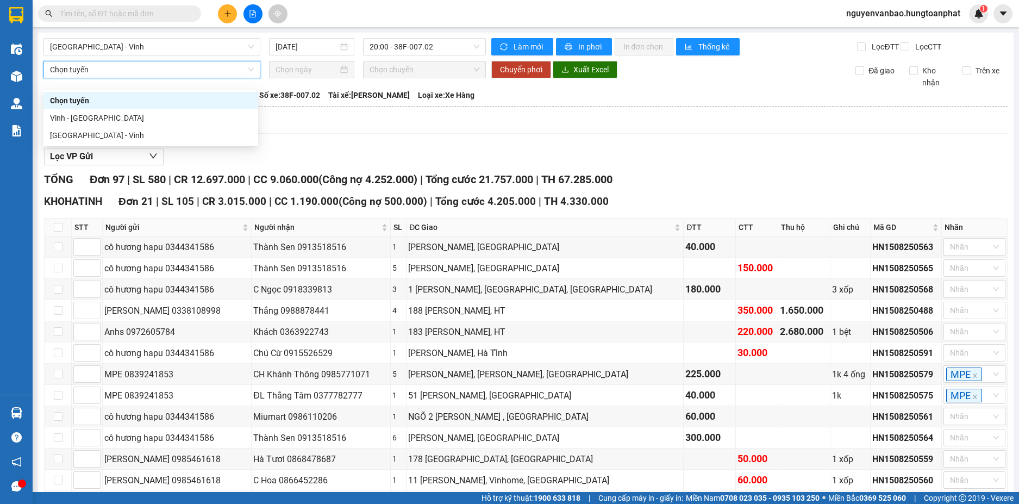
click at [178, 74] on span "Chọn tuyến" at bounding box center [152, 69] width 204 height 16
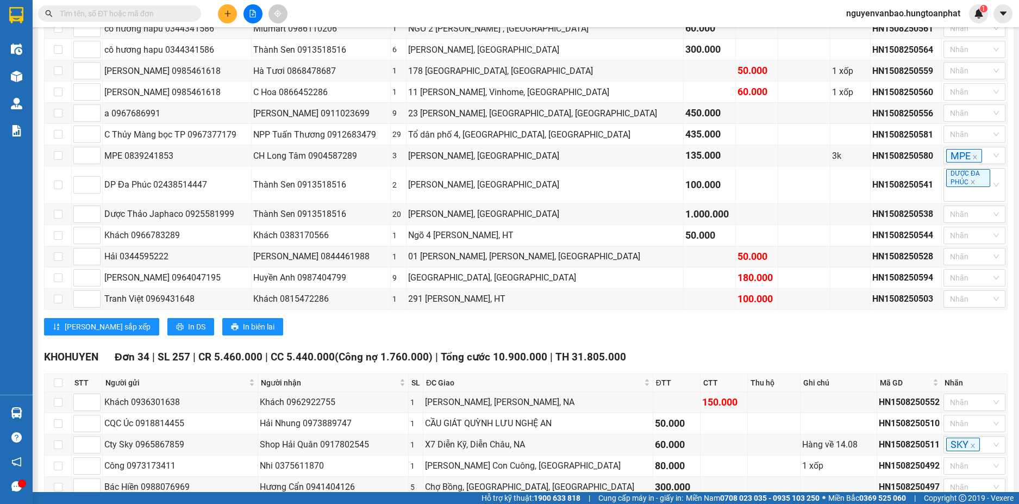
scroll to position [435, 0]
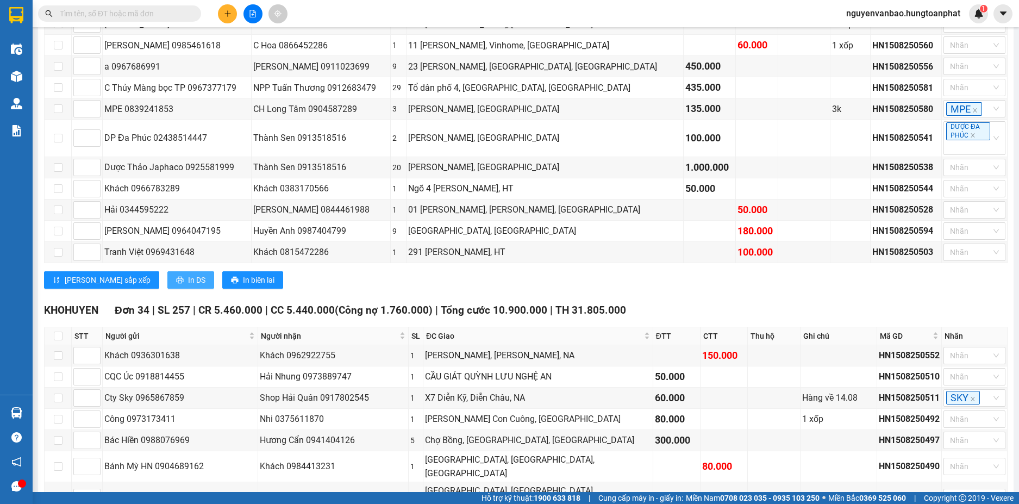
click at [188, 286] on span "In DS" at bounding box center [196, 280] width 17 height 12
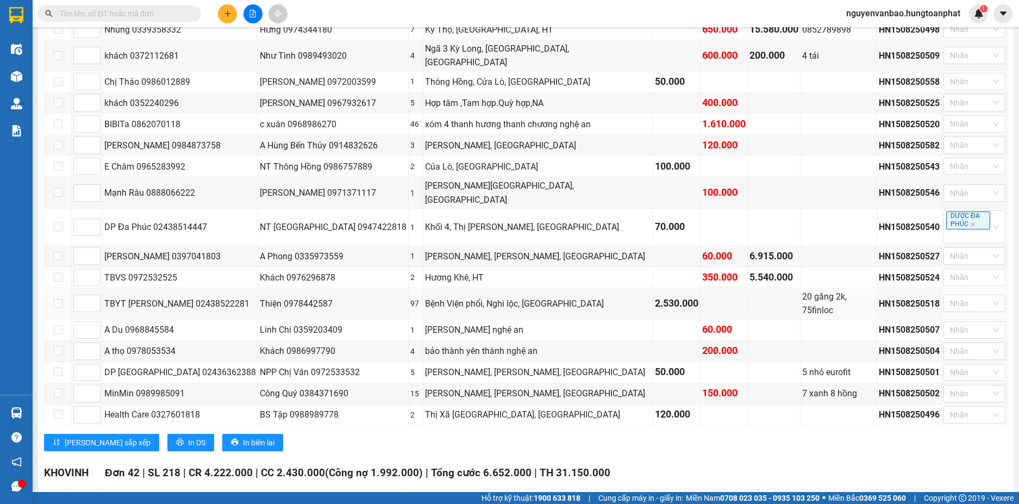
scroll to position [1249, 0]
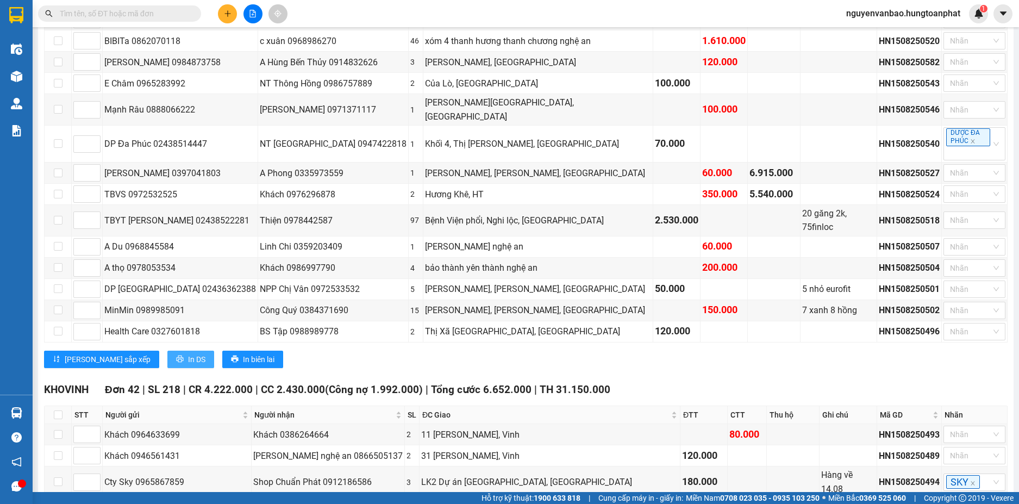
click at [167, 350] on button "In DS" at bounding box center [190, 358] width 47 height 17
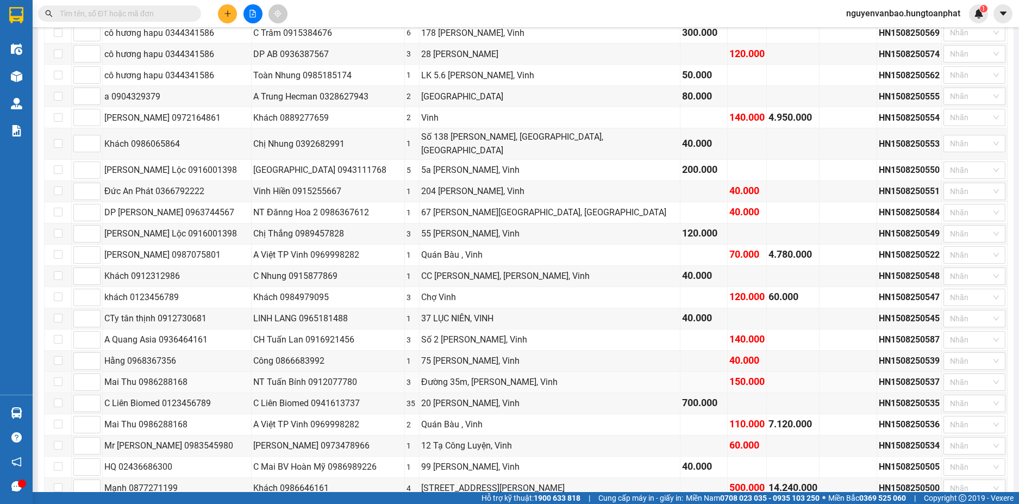
scroll to position [2153, 0]
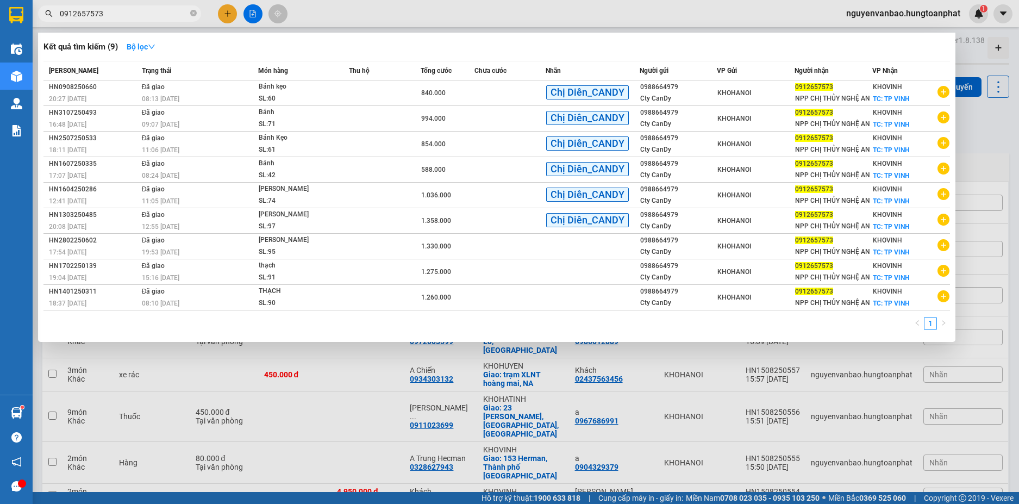
click at [973, 155] on div at bounding box center [509, 252] width 1019 height 504
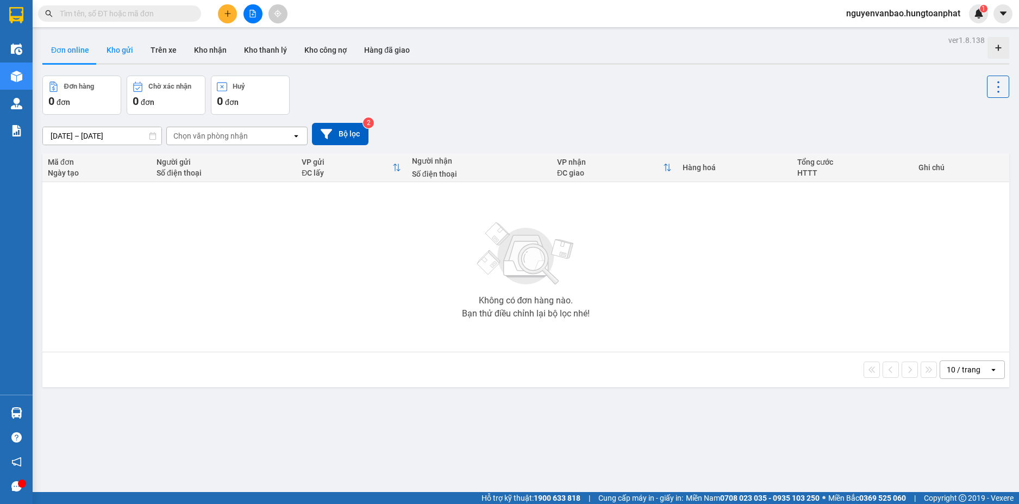
click at [113, 51] on button "Kho gửi" at bounding box center [120, 50] width 44 height 26
type input "[DATE] – [DATE]"
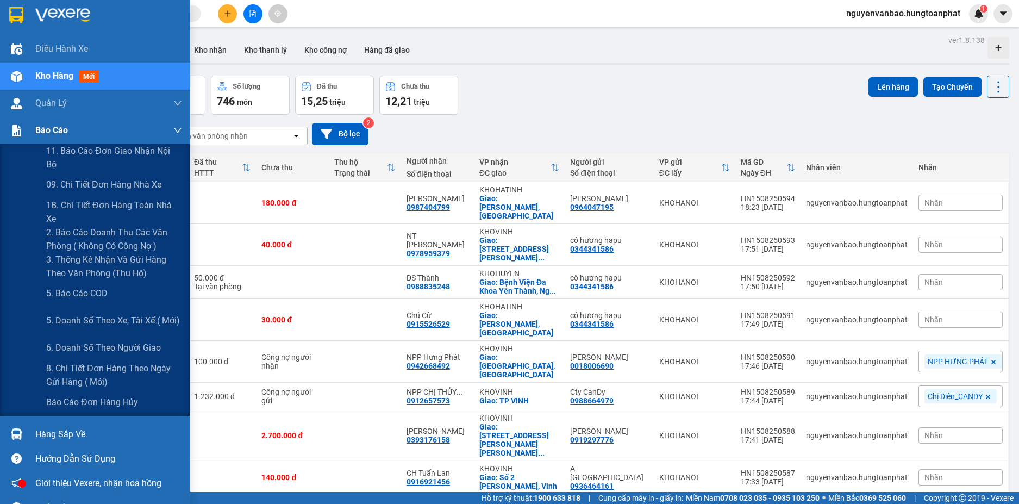
click at [14, 130] on img at bounding box center [16, 130] width 11 height 11
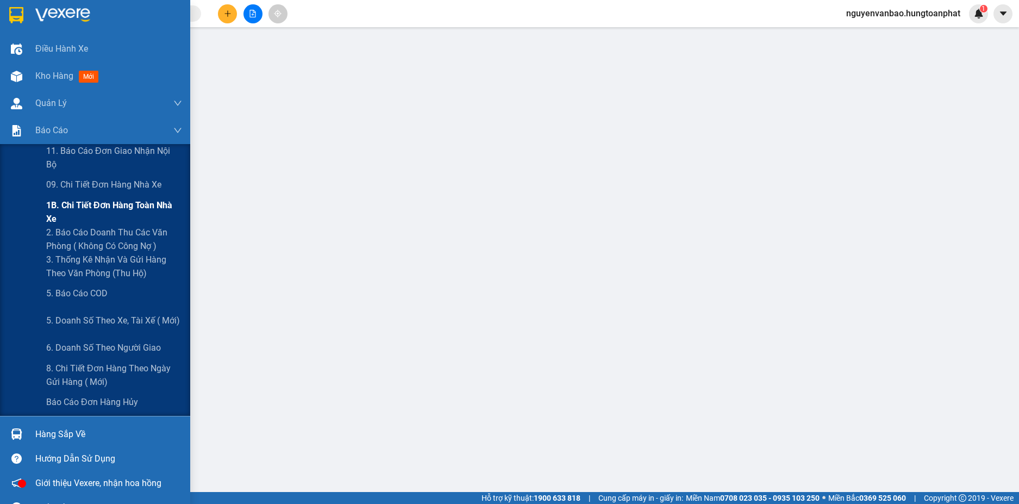
click at [85, 203] on span "1B. Chi tiết đơn hàng toàn nhà xe" at bounding box center [114, 211] width 136 height 27
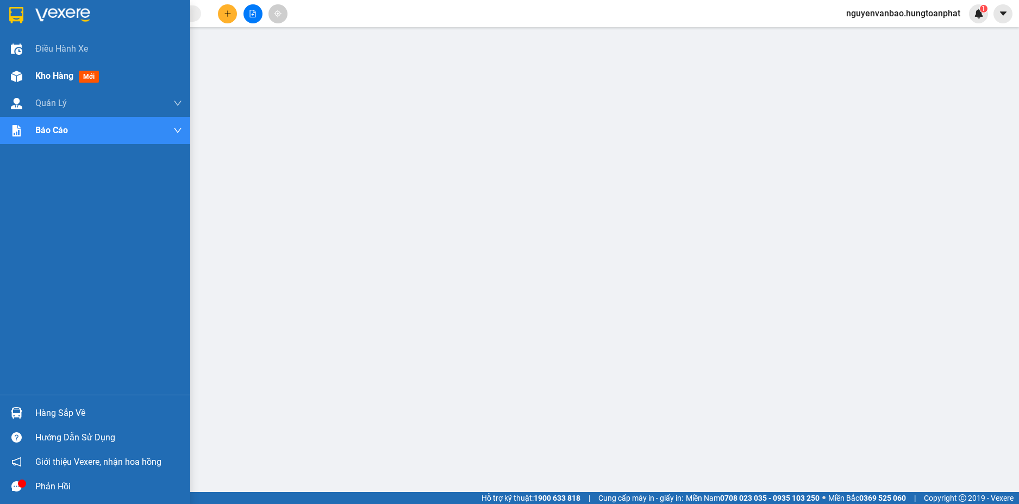
click at [7, 76] on div at bounding box center [16, 76] width 19 height 19
click at [21, 75] on img at bounding box center [16, 76] width 11 height 11
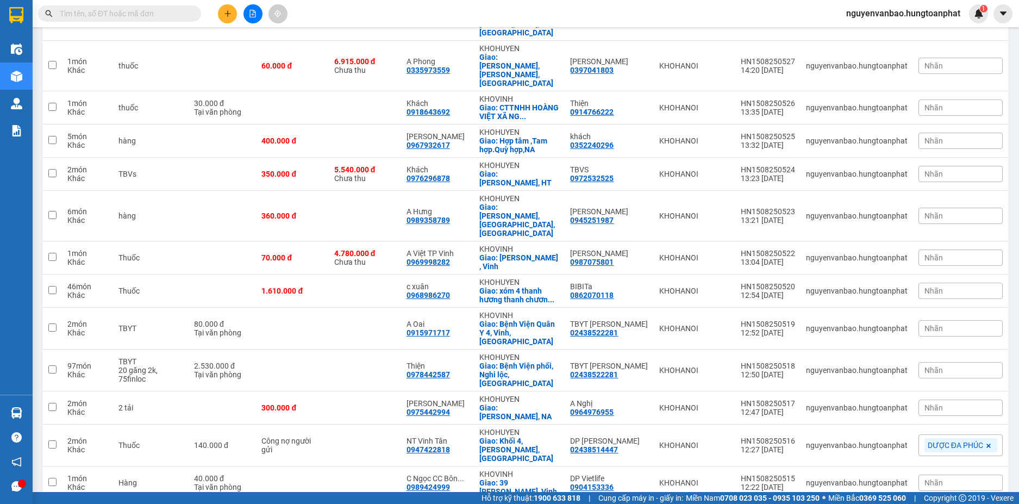
scroll to position [2565, 0]
